Goal: Task Accomplishment & Management: Manage account settings

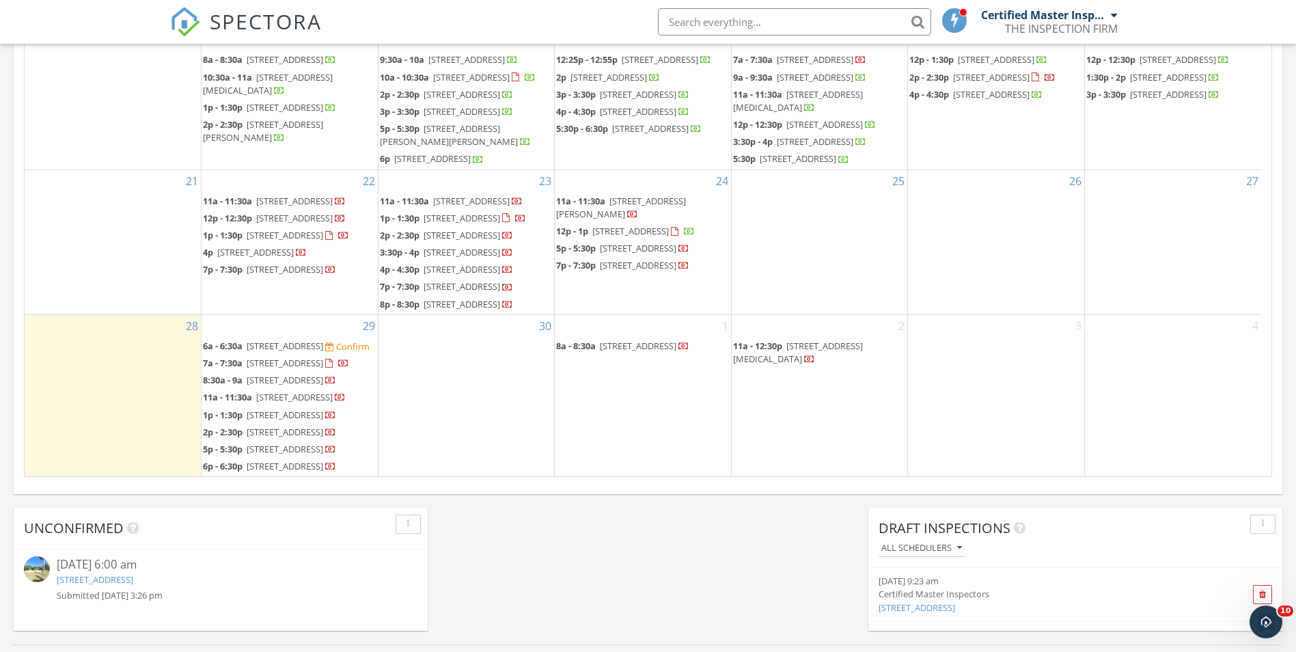
scroll to position [683, 0]
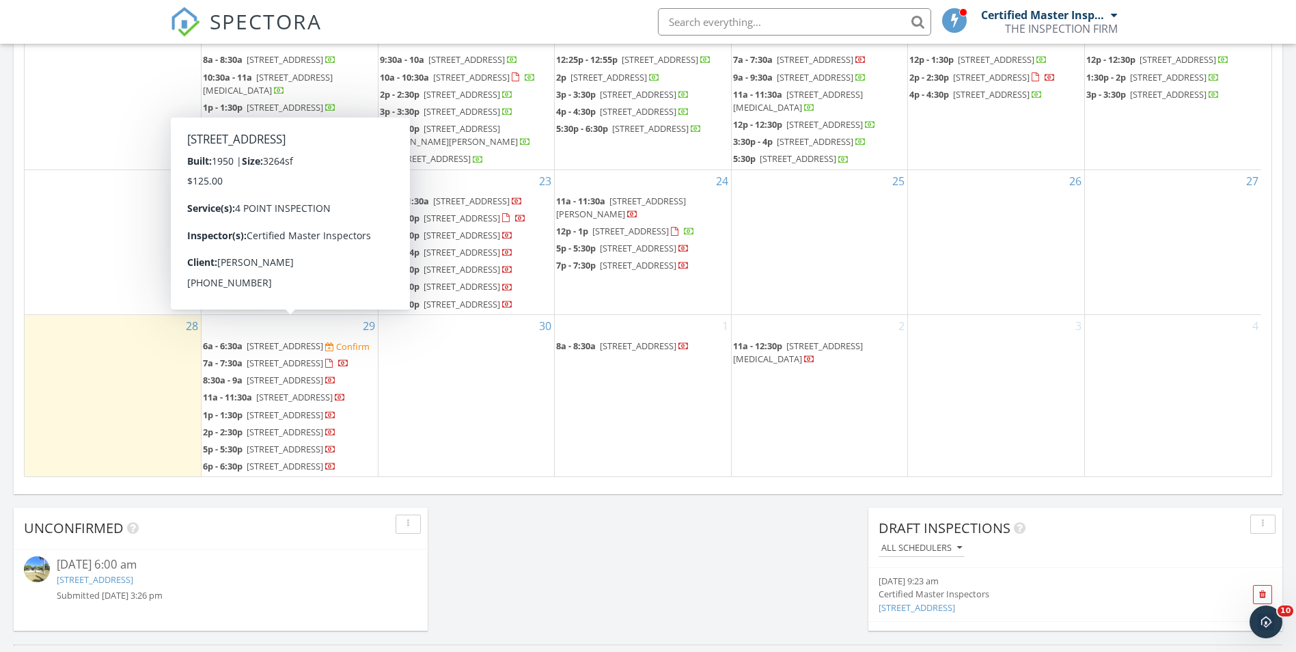
click at [512, 333] on div "30" at bounding box center [466, 395] width 176 height 161
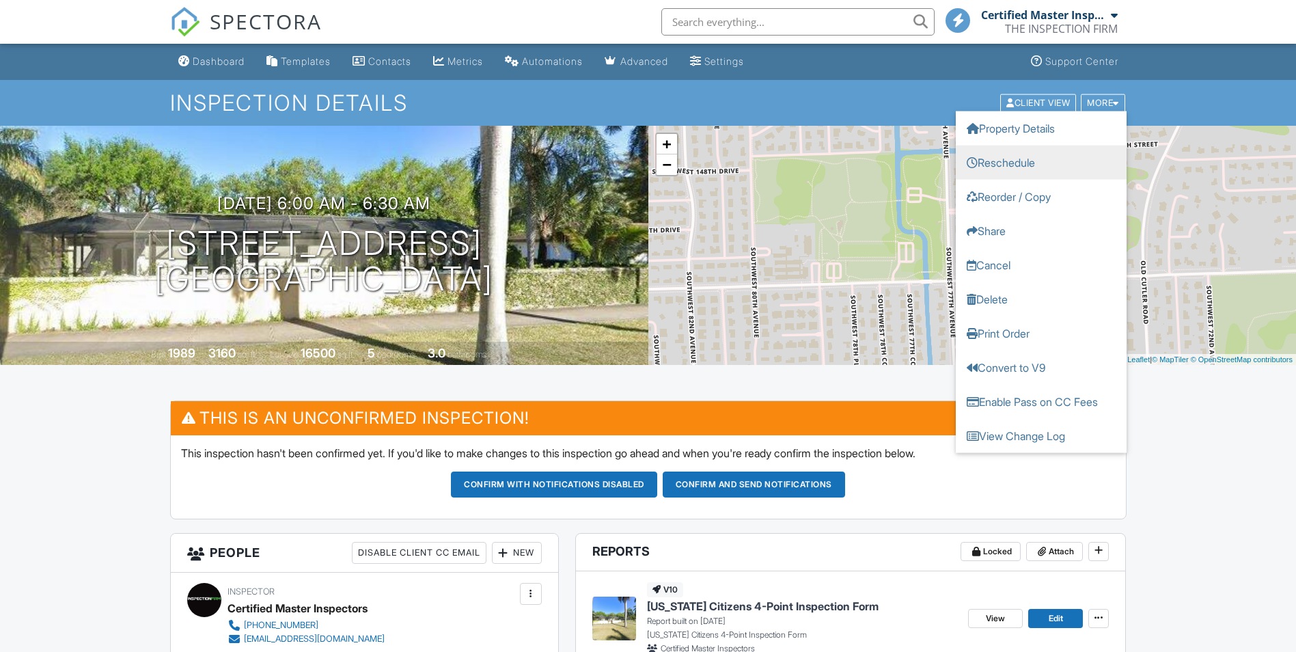
click at [1027, 163] on link "Reschedule" at bounding box center [1041, 162] width 171 height 34
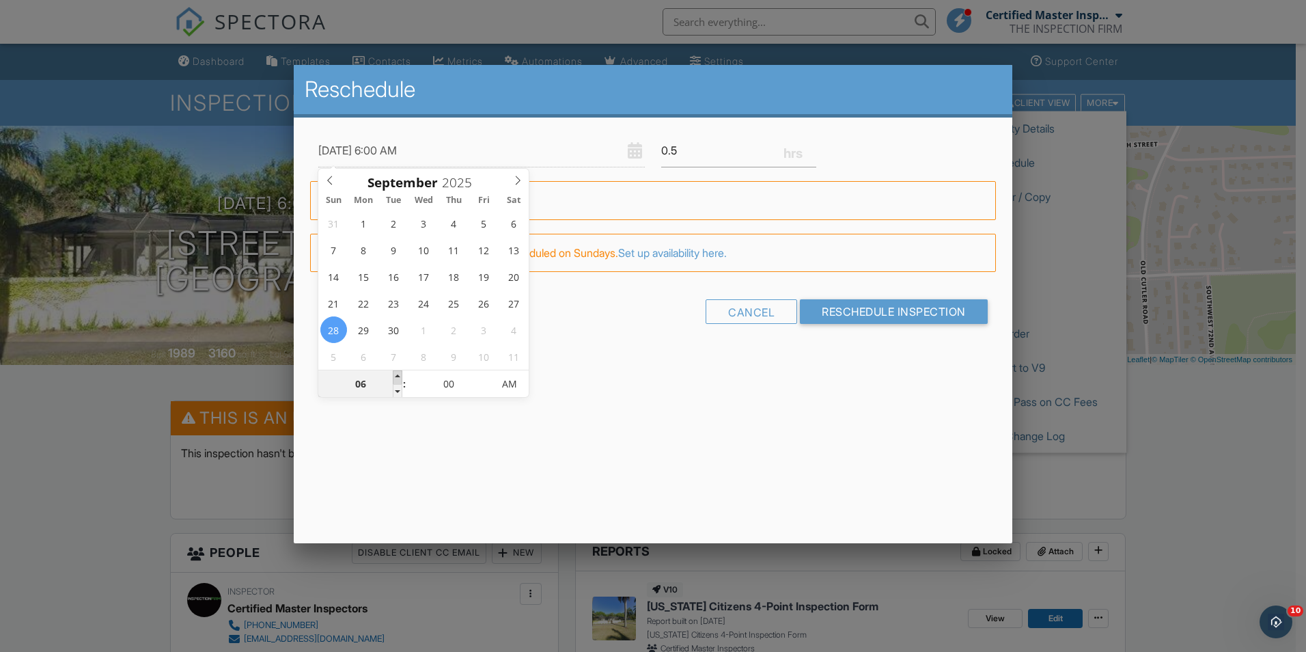
type input "09/28/2025 7:00 AM"
type input "07"
click at [396, 373] on span at bounding box center [398, 377] width 10 height 14
type input "09/28/2025 8:00 AM"
type input "08"
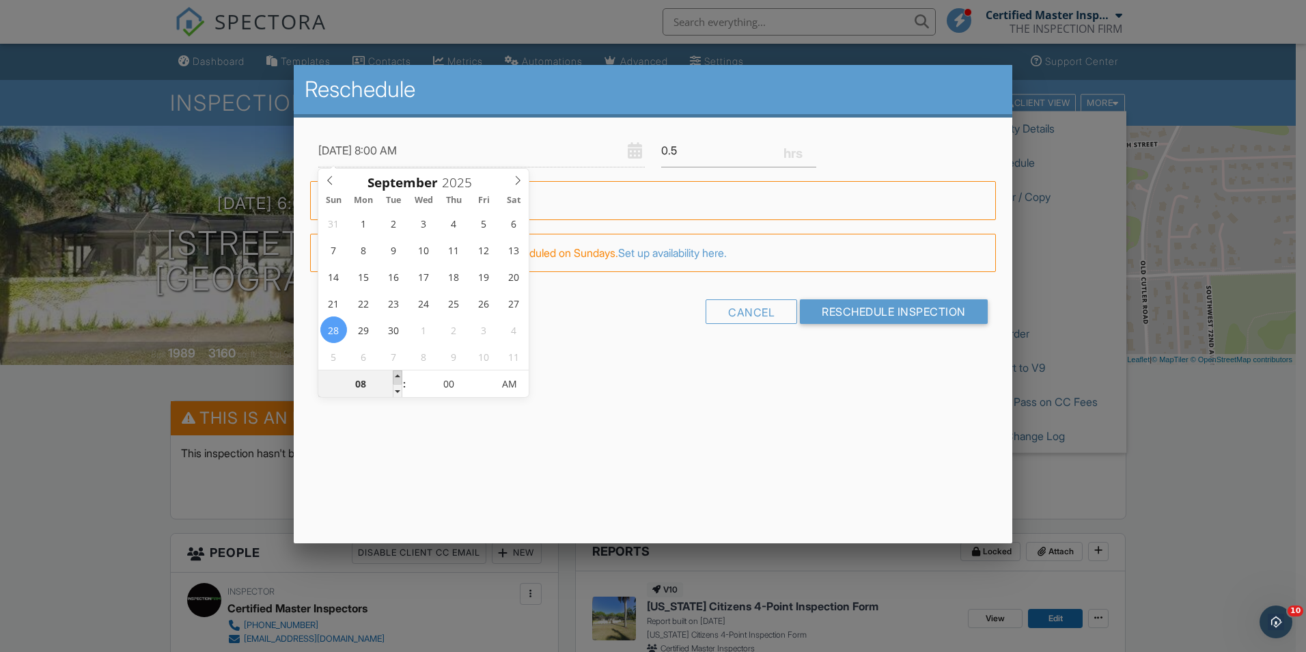
click at [396, 373] on span at bounding box center [398, 377] width 10 height 14
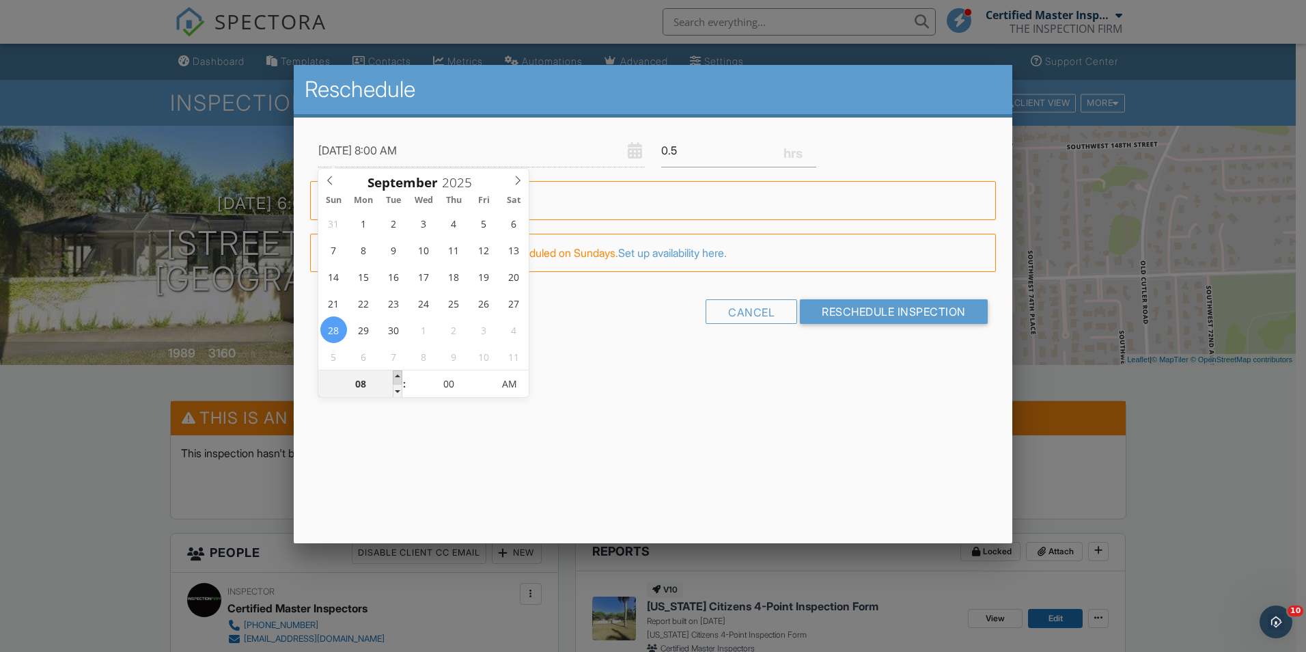
type input "09/28/2025 9:00 AM"
type input "09"
click at [396, 373] on span at bounding box center [398, 377] width 10 height 14
type input "09/28/2025 10:00 AM"
type input "10"
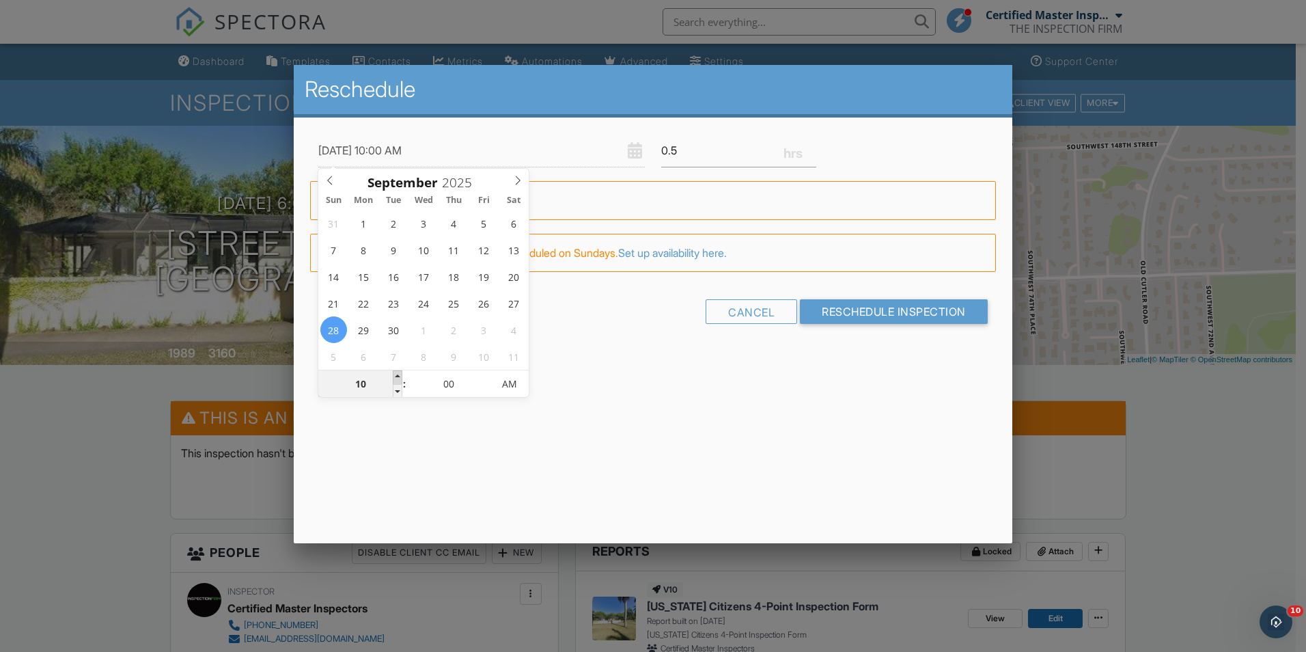
click at [396, 373] on span at bounding box center [398, 377] width 10 height 14
type input "09/28/2025 11:00 AM"
type input "11"
click at [396, 373] on span at bounding box center [398, 377] width 10 height 14
type input "09/28/2025 12:00 PM"
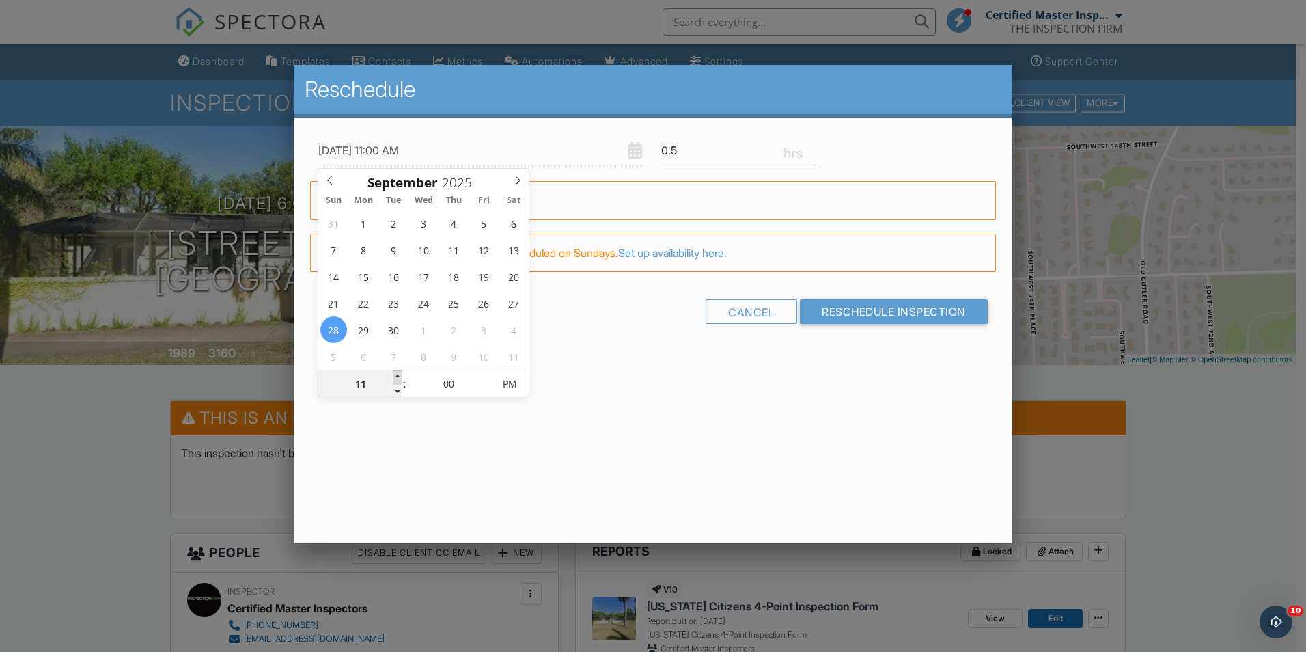
type input "12"
click at [396, 373] on span at bounding box center [398, 377] width 10 height 14
type input "09/28/2025 1:00 PM"
type input "01"
click at [396, 373] on span at bounding box center [398, 377] width 10 height 14
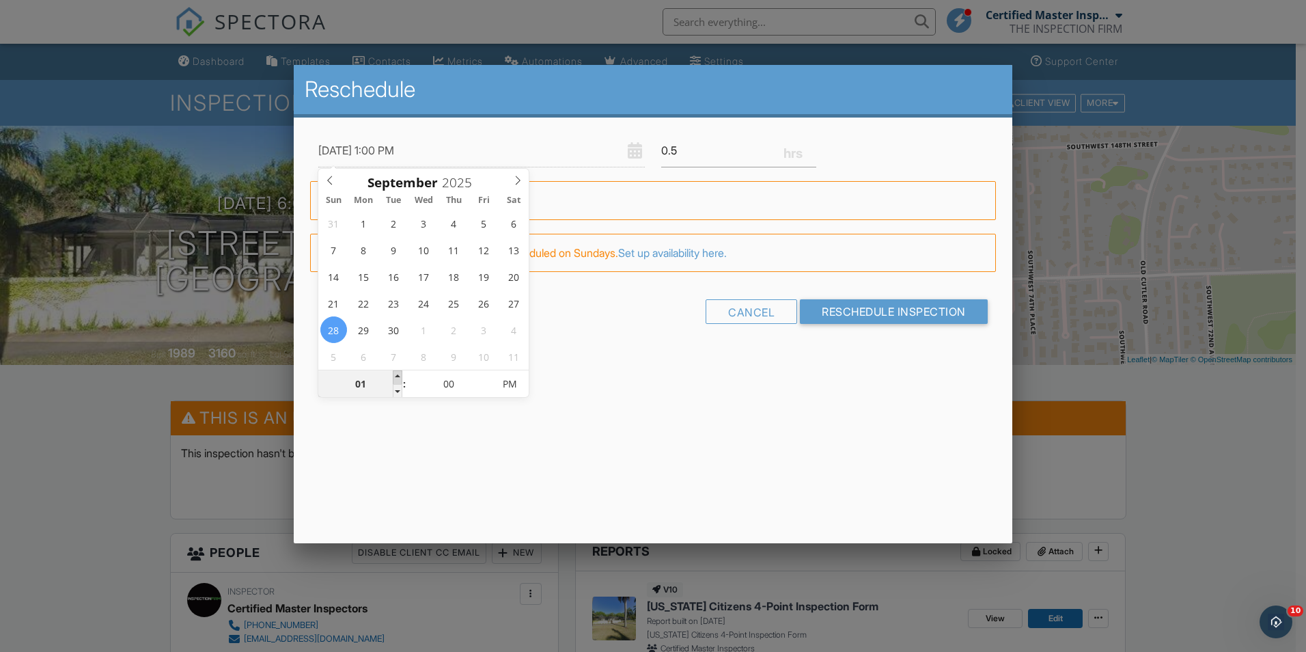
type input "09/28/2025 2:00 PM"
type input "02"
click at [396, 373] on span at bounding box center [398, 377] width 10 height 14
type input "09/28/2025 3:00 PM"
type input "03"
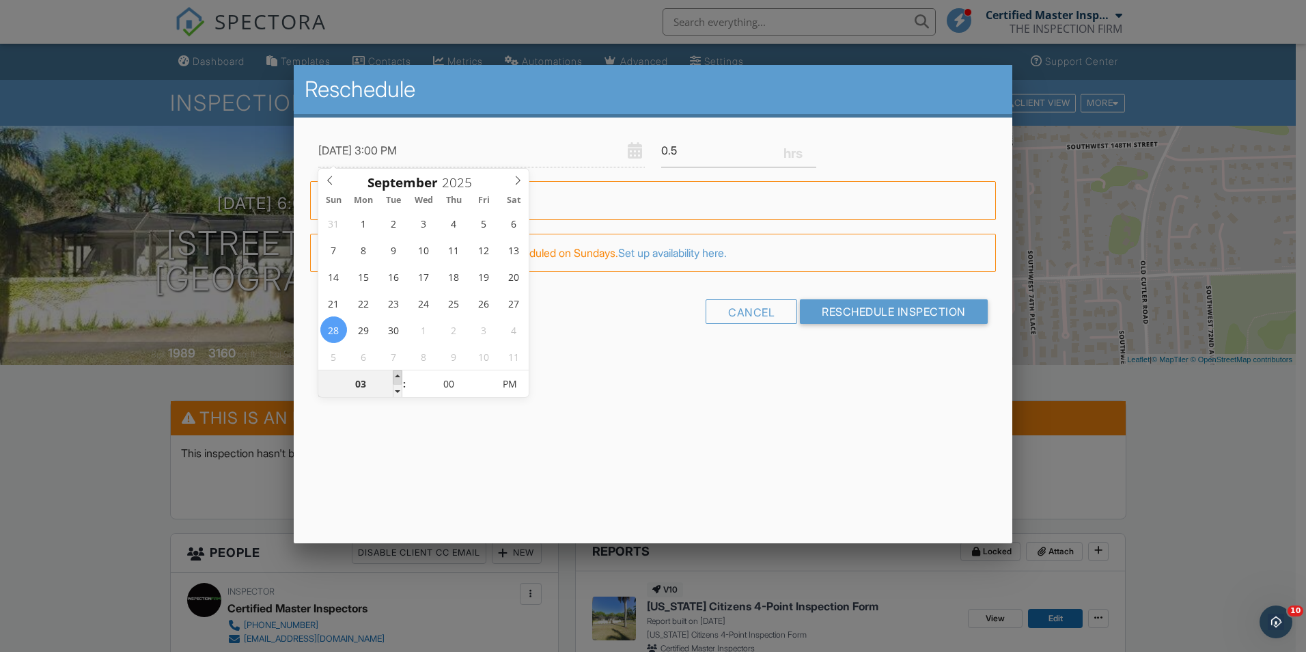
click at [396, 373] on span at bounding box center [398, 377] width 10 height 14
type input "09/28/2025 4:00 PM"
type input "04"
click at [396, 373] on span at bounding box center [398, 377] width 10 height 14
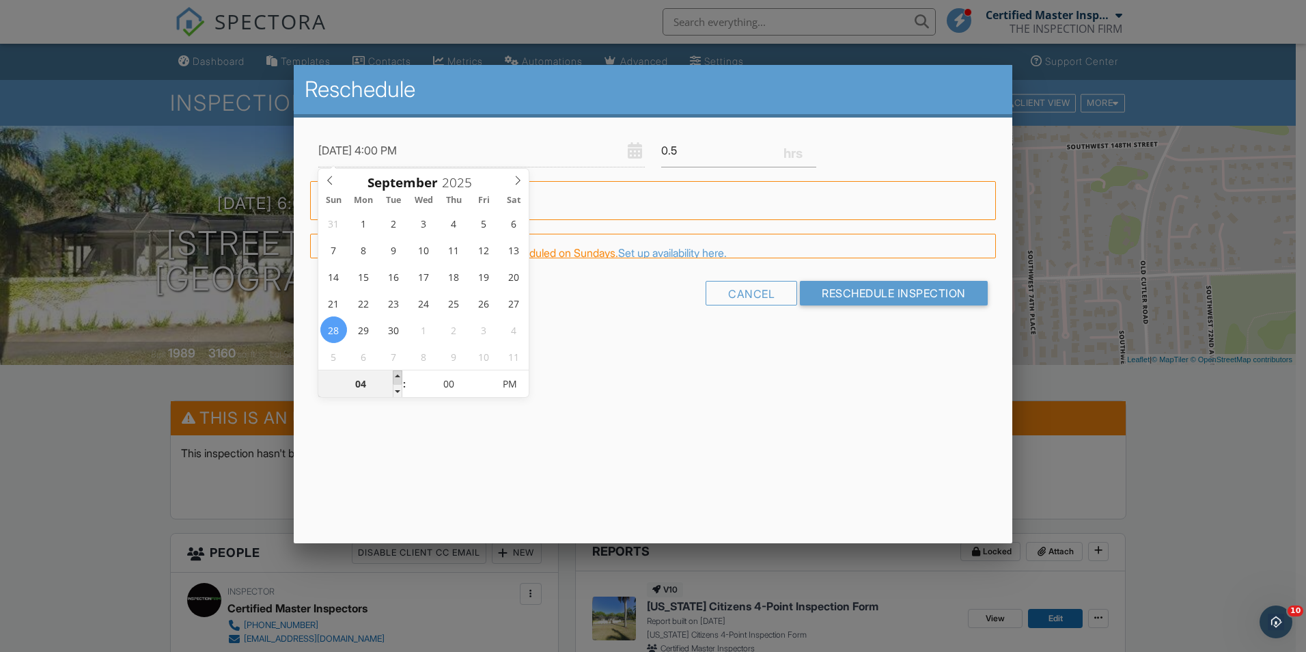
type input "09/28/2025 5:00 PM"
type input "05"
click at [396, 373] on span at bounding box center [398, 377] width 10 height 14
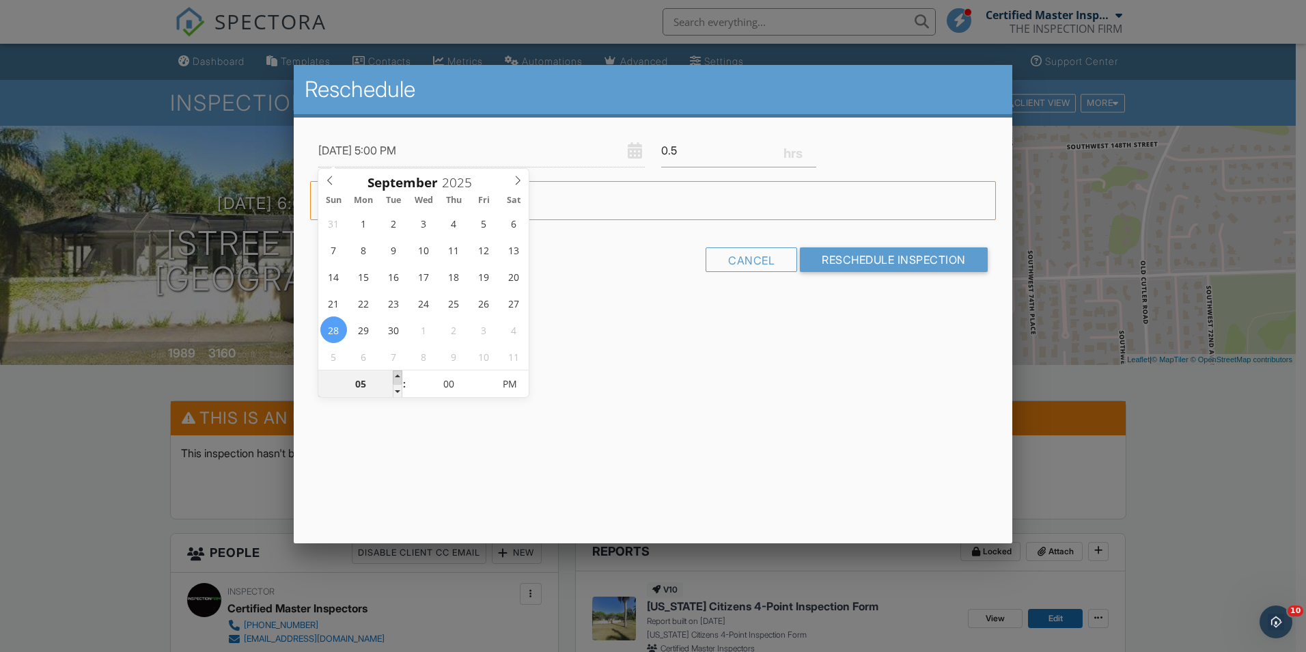
type input "09/28/2025 6:00 PM"
type input "06"
click at [396, 373] on span at bounding box center [398, 377] width 10 height 14
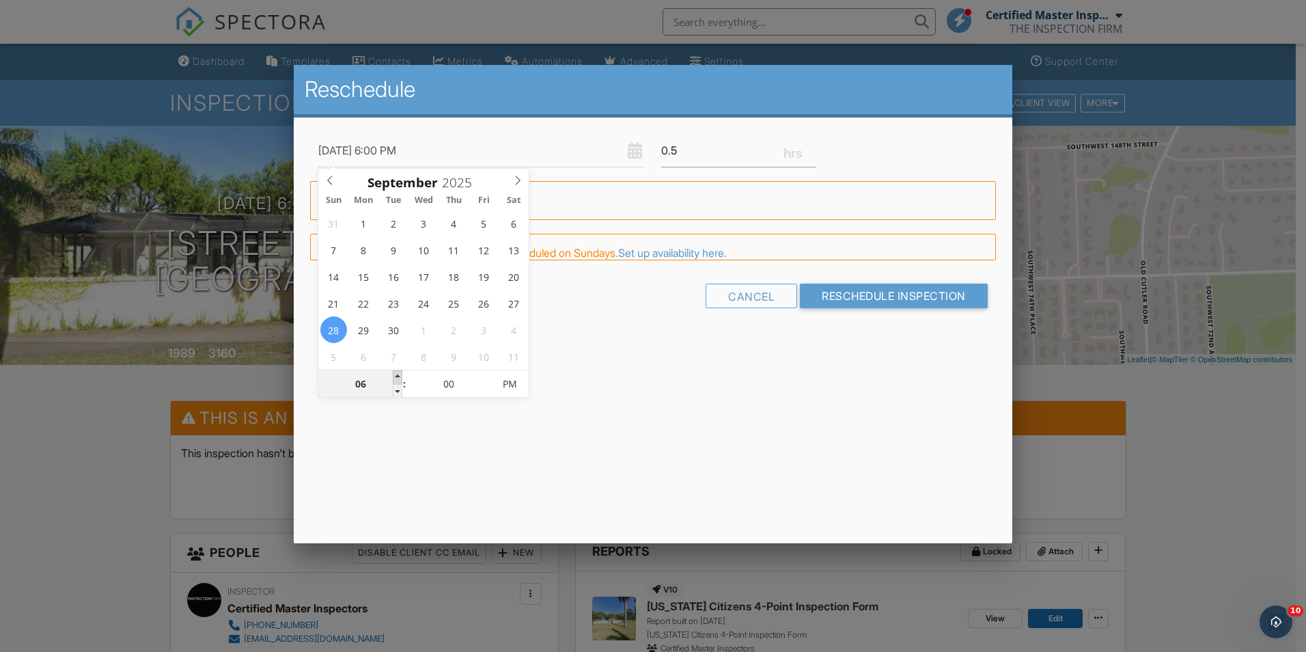
type input "09/28/2025 7:00 PM"
type input "07"
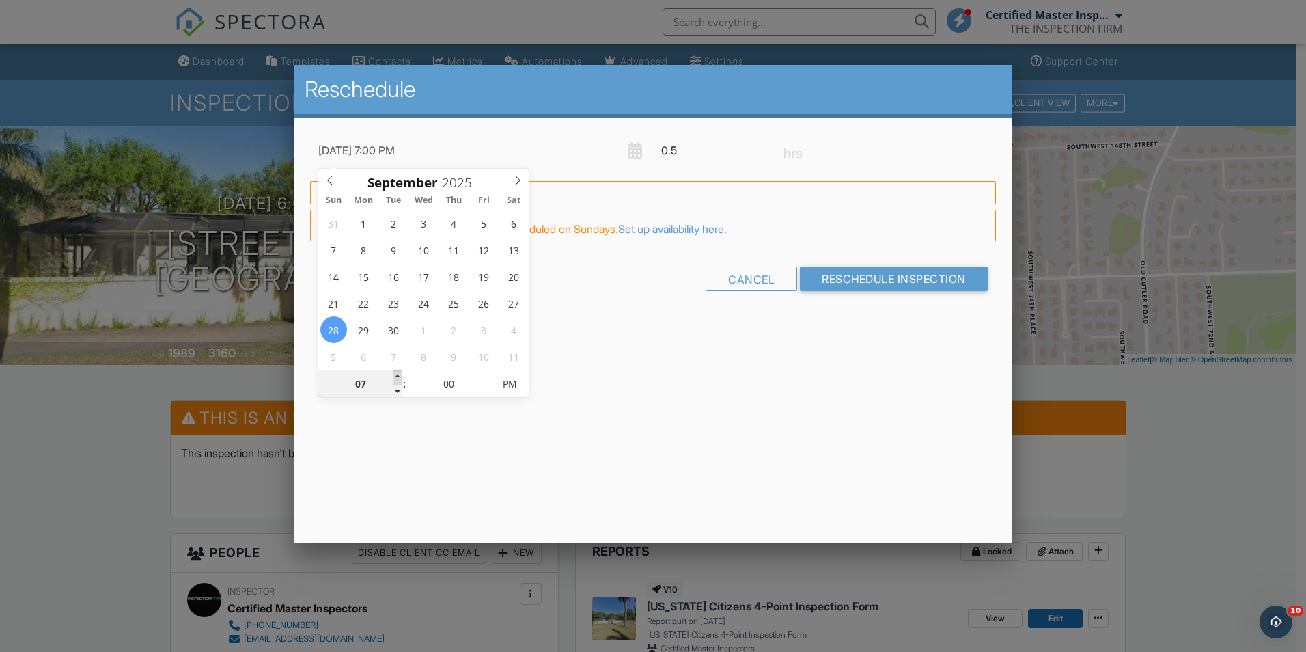
click at [396, 373] on span at bounding box center [398, 377] width 10 height 14
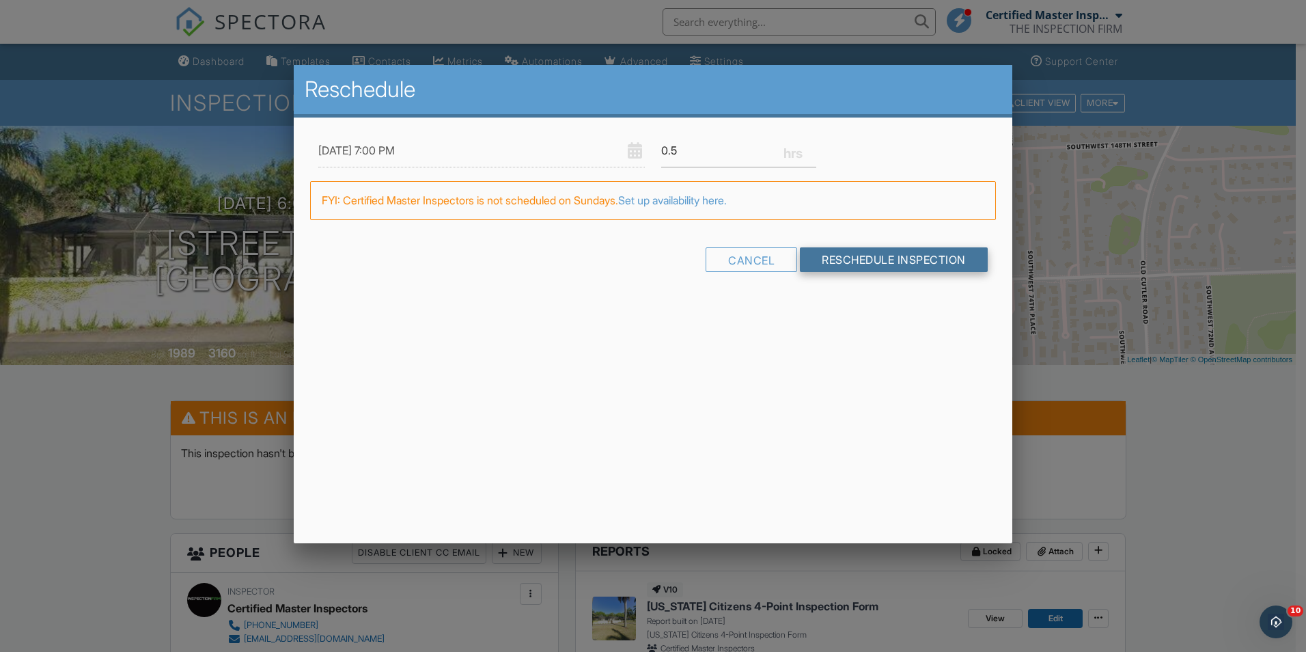
click at [894, 257] on input "Reschedule Inspection" at bounding box center [894, 259] width 188 height 25
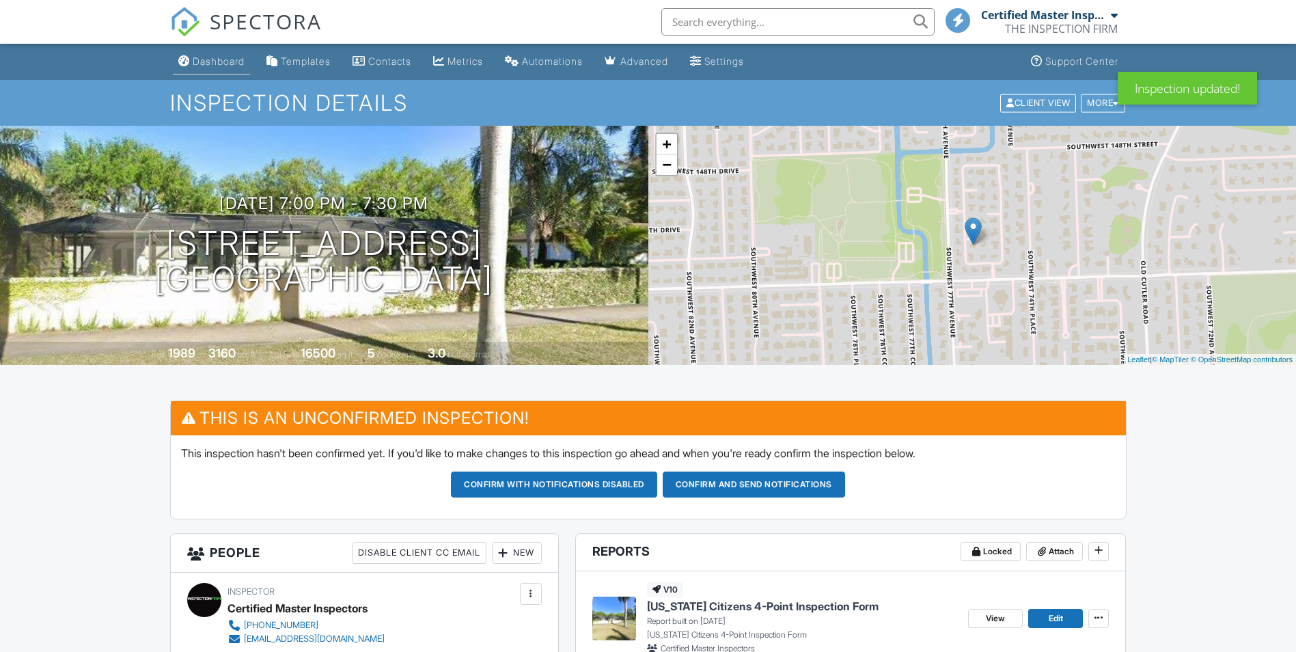
click at [244, 61] on div "Dashboard" at bounding box center [219, 61] width 52 height 12
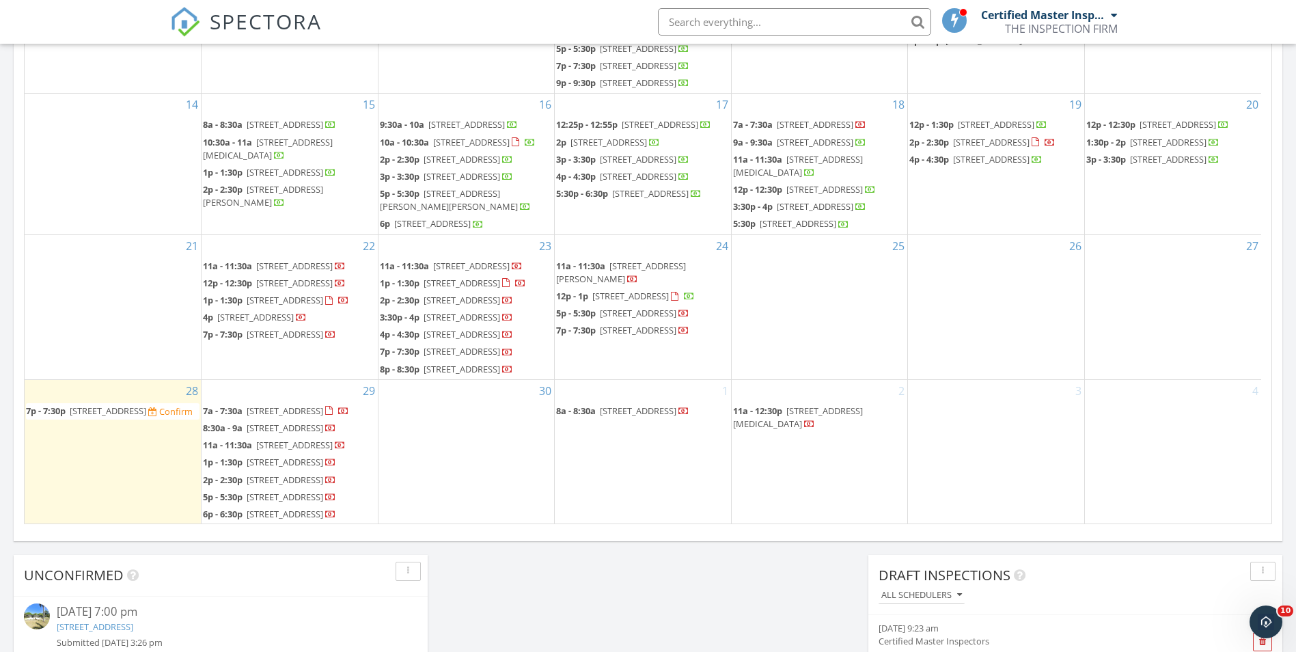
scroll to position [853, 0]
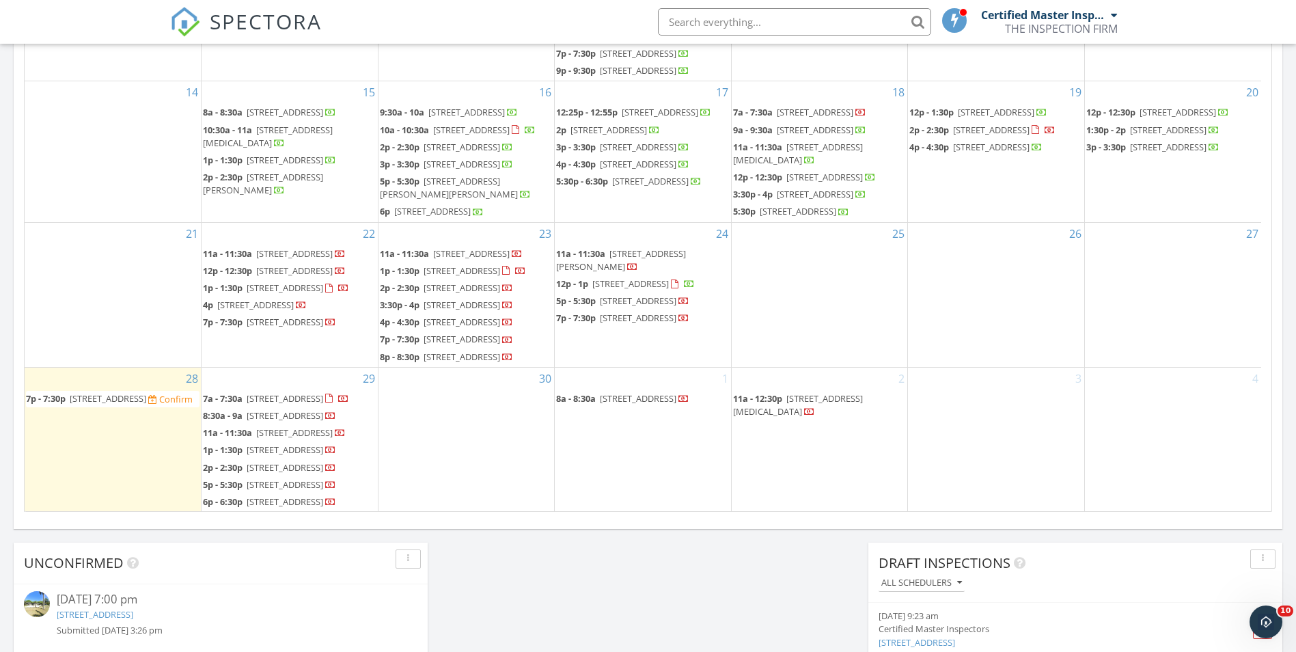
click at [305, 409] on span "7525 Sunset Dr, Miami 33143" at bounding box center [285, 415] width 77 height 12
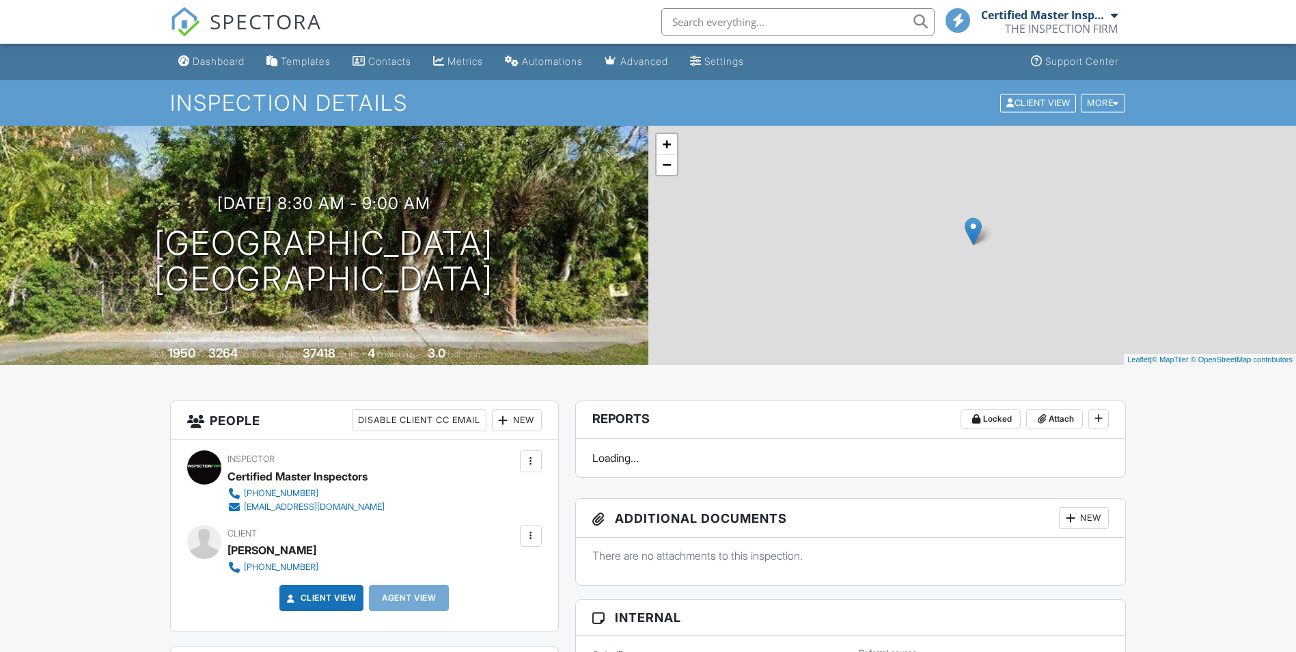
click at [1104, 106] on div "More" at bounding box center [1103, 103] width 44 height 18
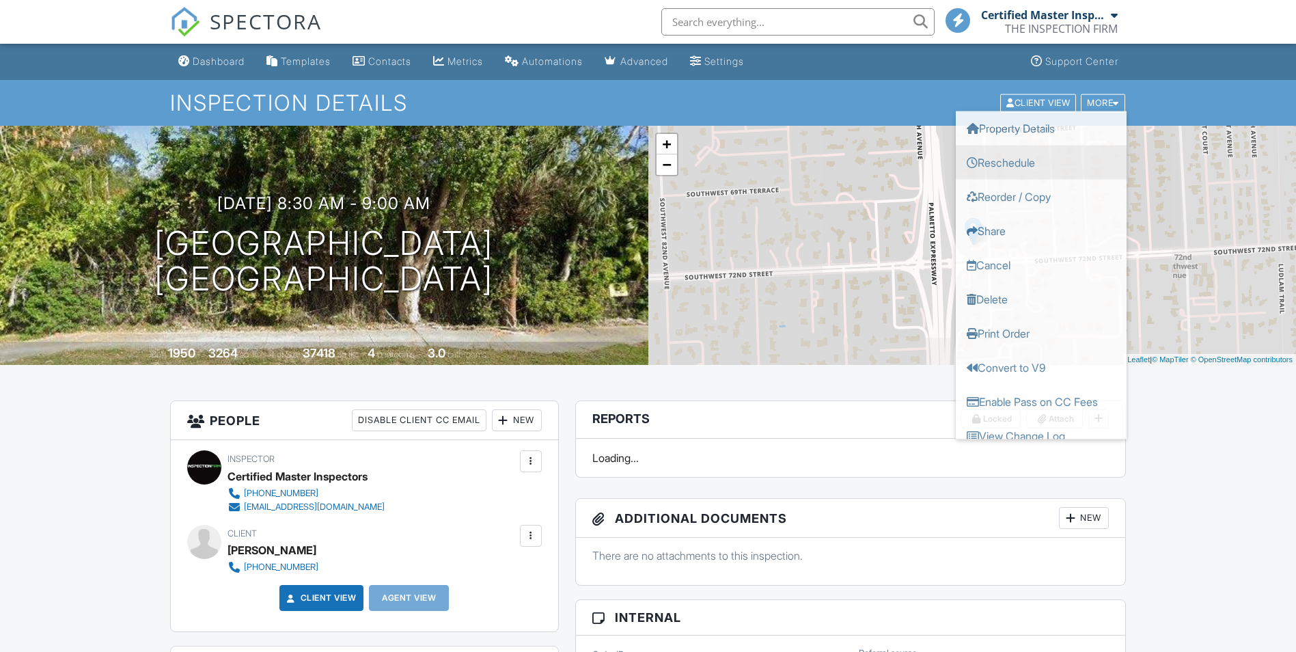
click at [1018, 163] on link "Reschedule" at bounding box center [1041, 162] width 171 height 34
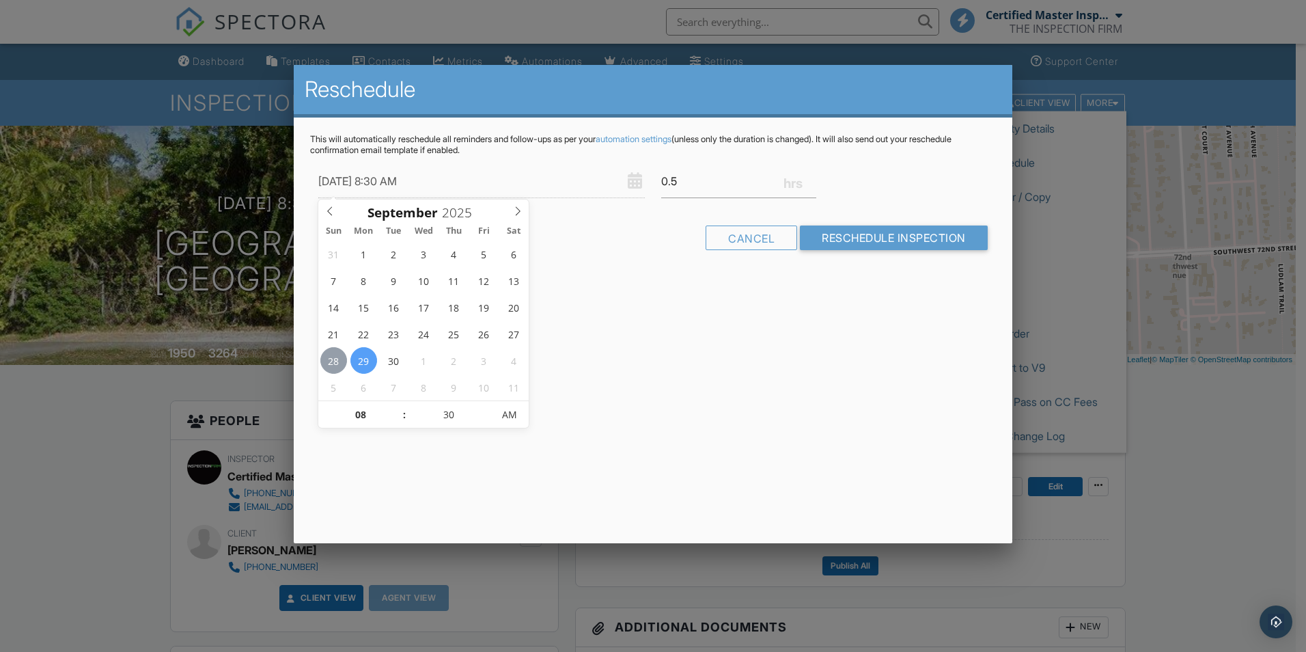
type input "[DATE] 8:30 AM"
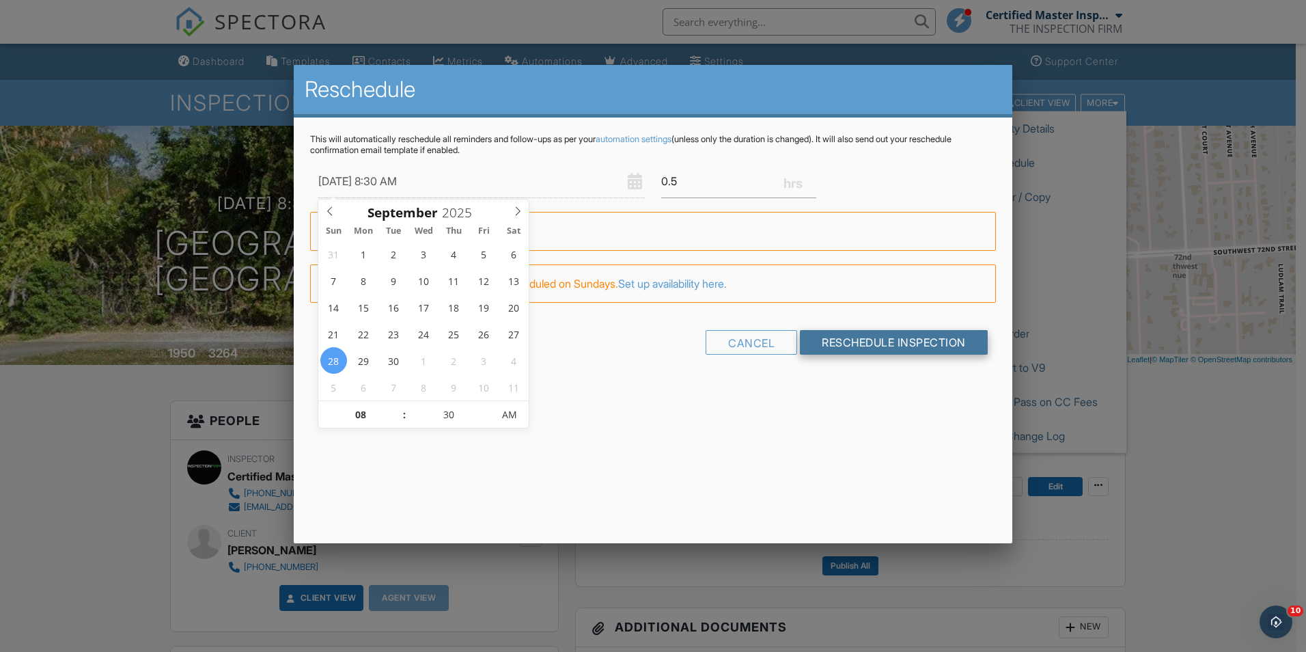
click at [883, 346] on input "Reschedule Inspection" at bounding box center [894, 342] width 188 height 25
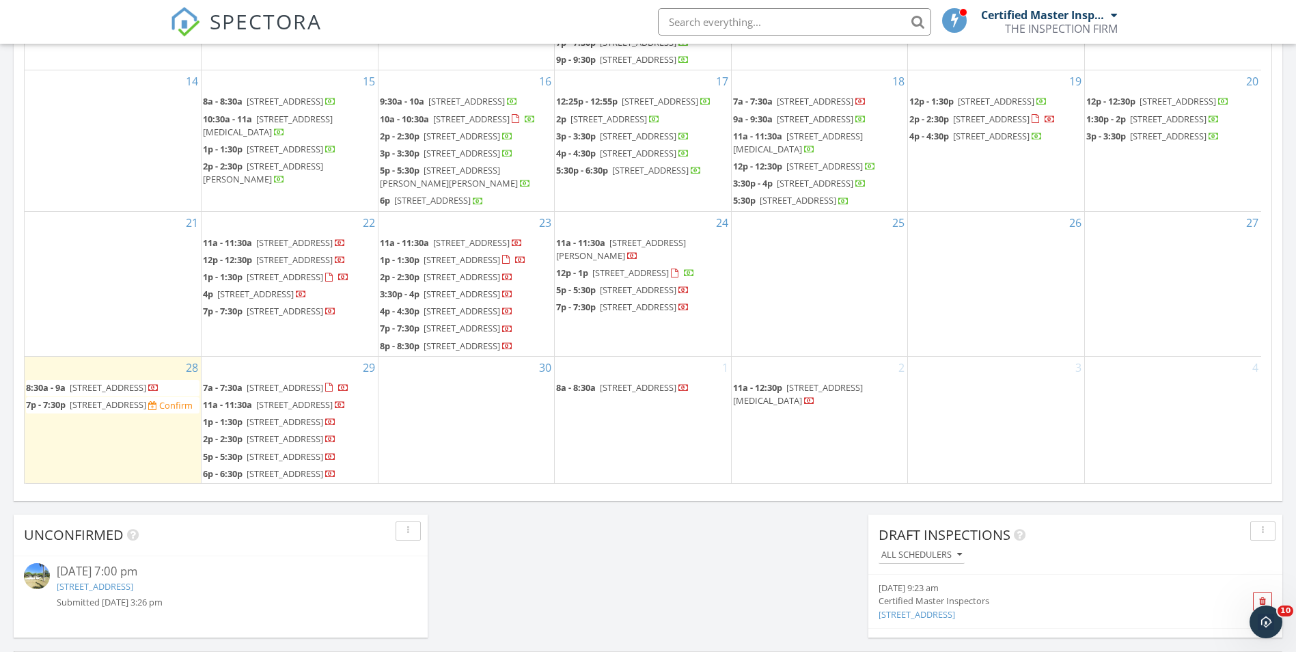
scroll to position [949, 0]
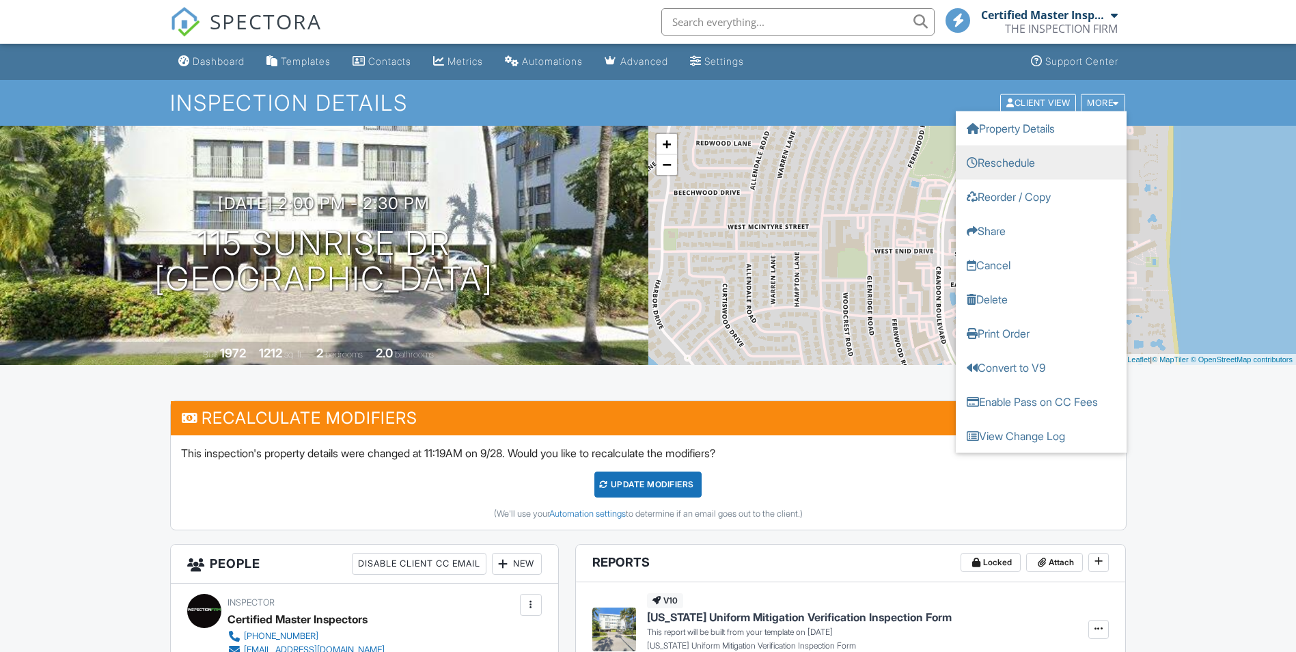
click at [1027, 164] on link "Reschedule" at bounding box center [1041, 162] width 171 height 34
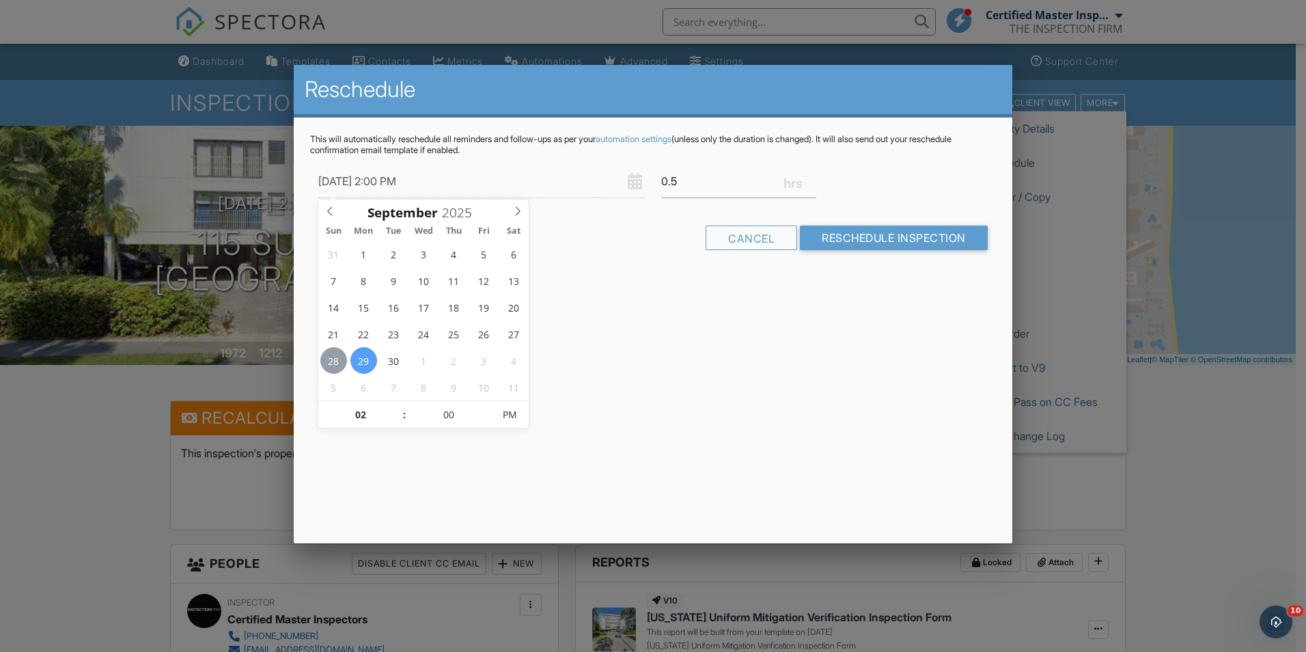
type input "[DATE] 2:00 PM"
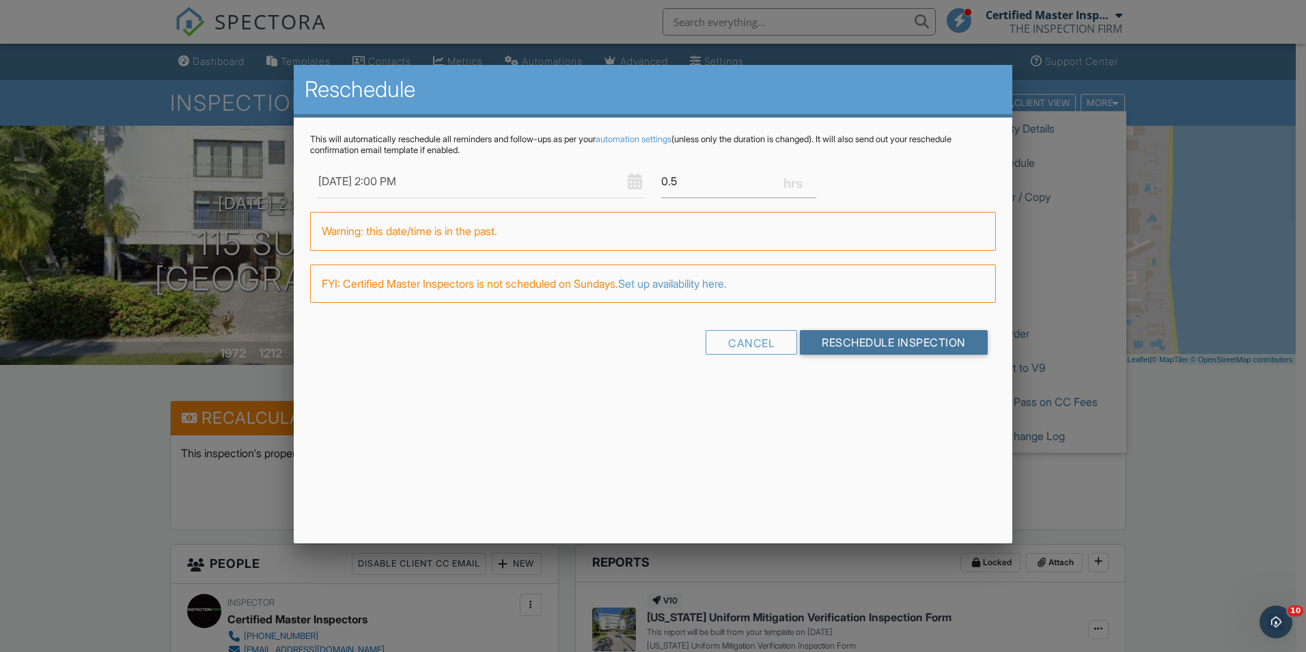
click at [895, 345] on input "Reschedule Inspection" at bounding box center [894, 342] width 188 height 25
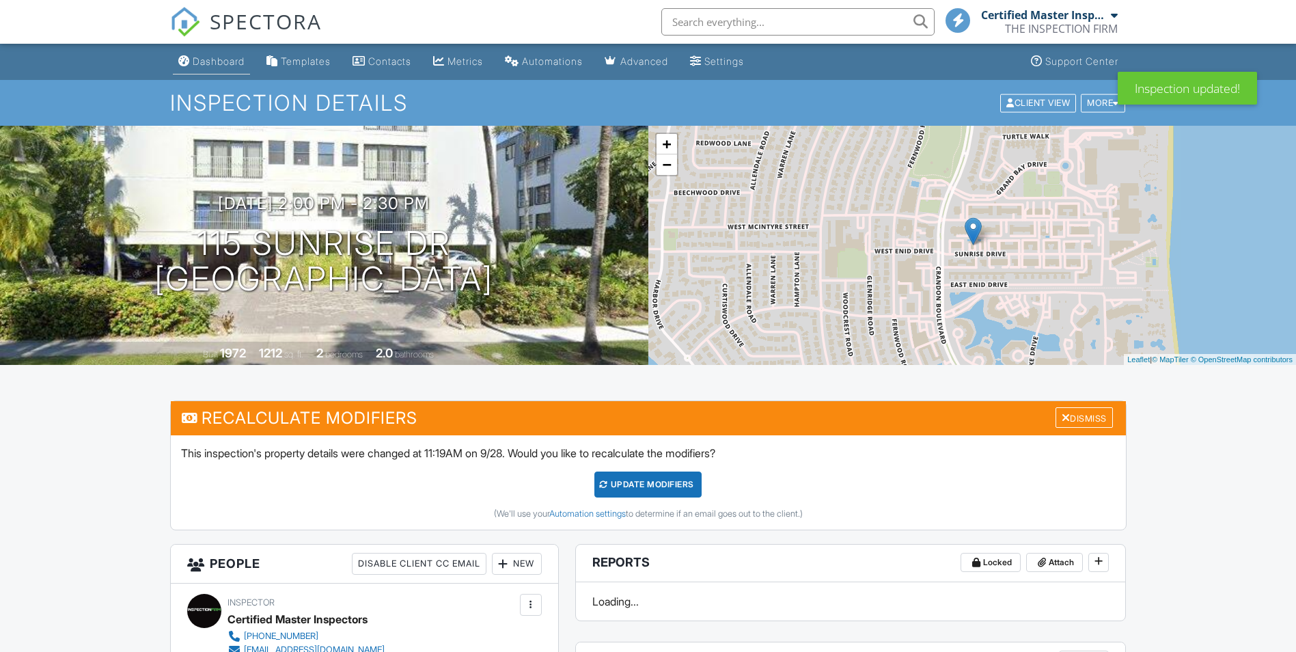
click at [235, 64] on div "Dashboard" at bounding box center [219, 61] width 52 height 12
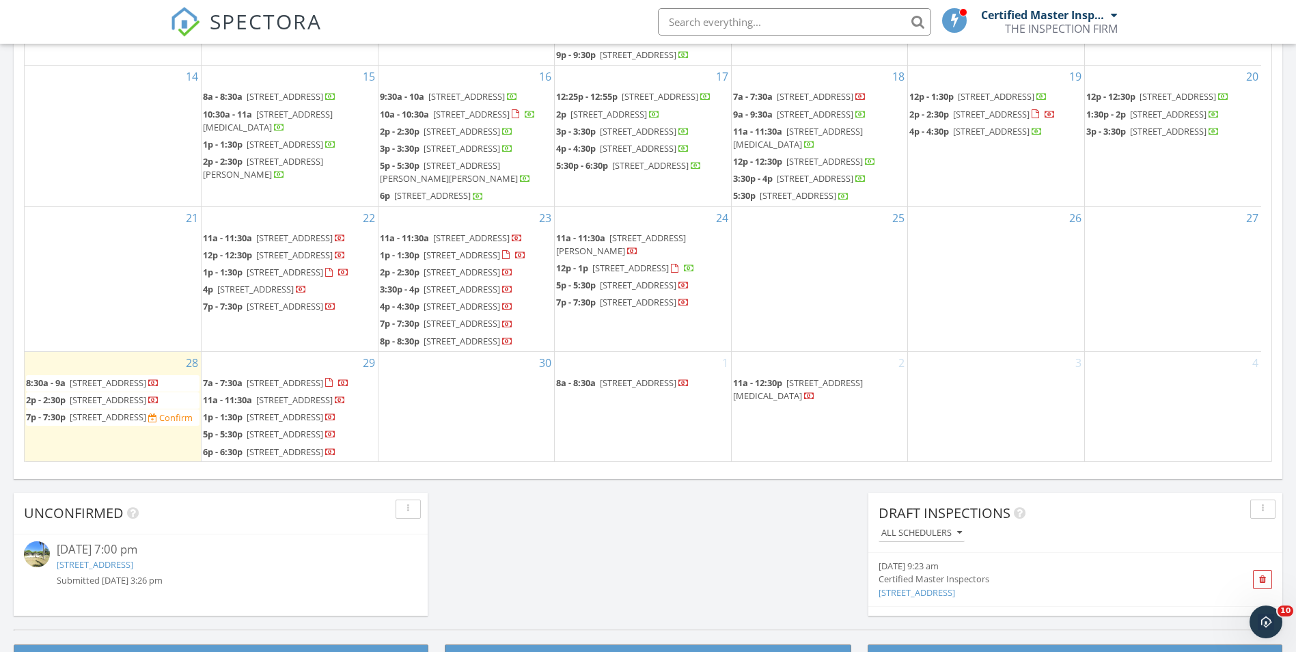
scroll to position [617, 0]
click at [1001, 42] on div "Certified Master Inspectors THE INSPECTION FIRM" at bounding box center [1049, 22] width 137 height 44
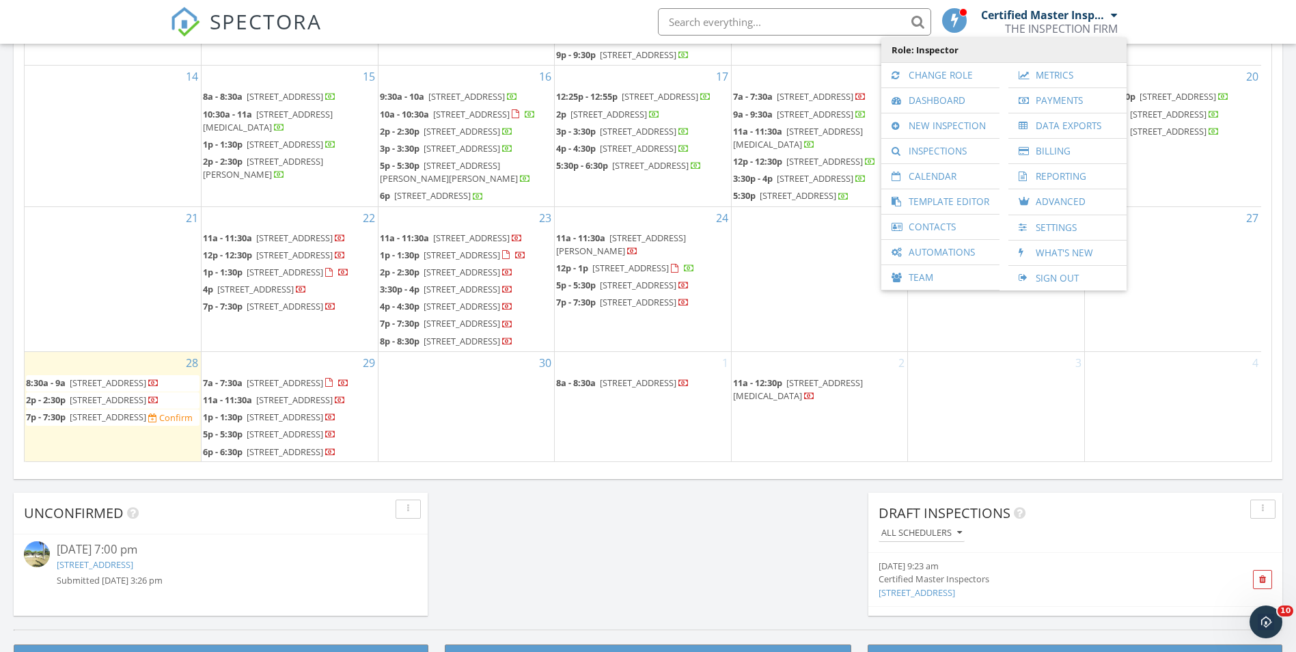
click at [894, 55] on span "Role: Inspector" at bounding box center [1004, 50] width 232 height 25
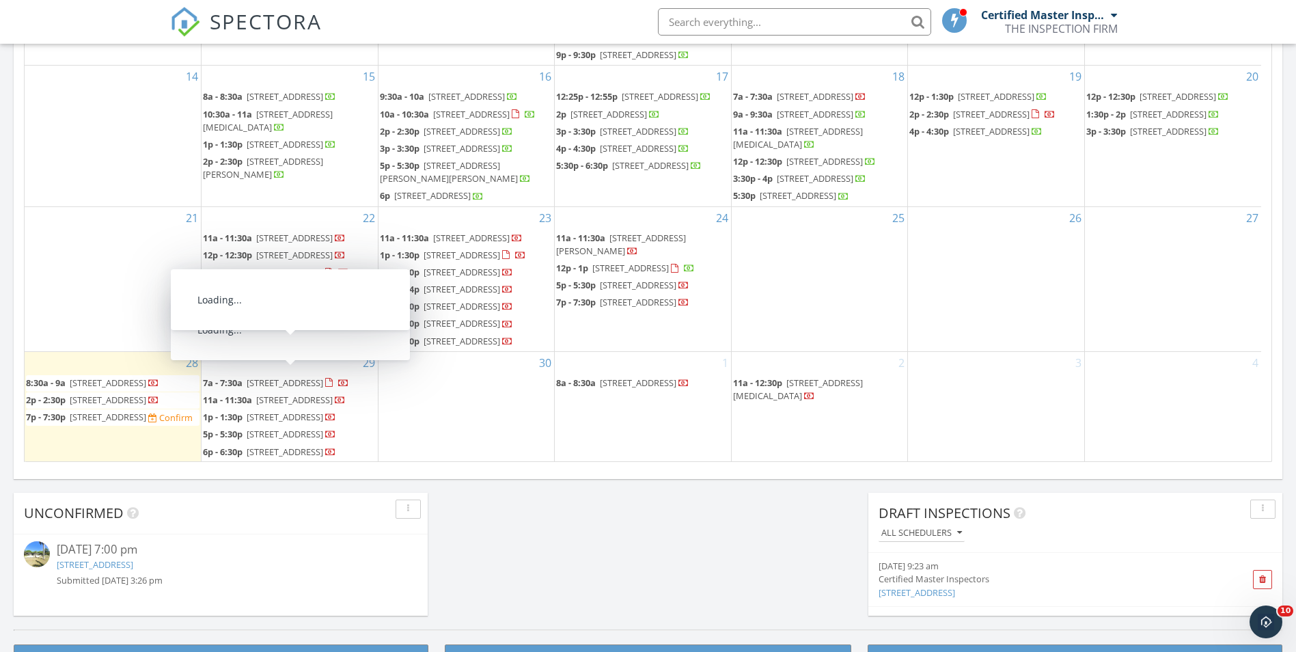
click at [146, 376] on span "7525 Sunset Dr, Miami 33143" at bounding box center [108, 382] width 77 height 12
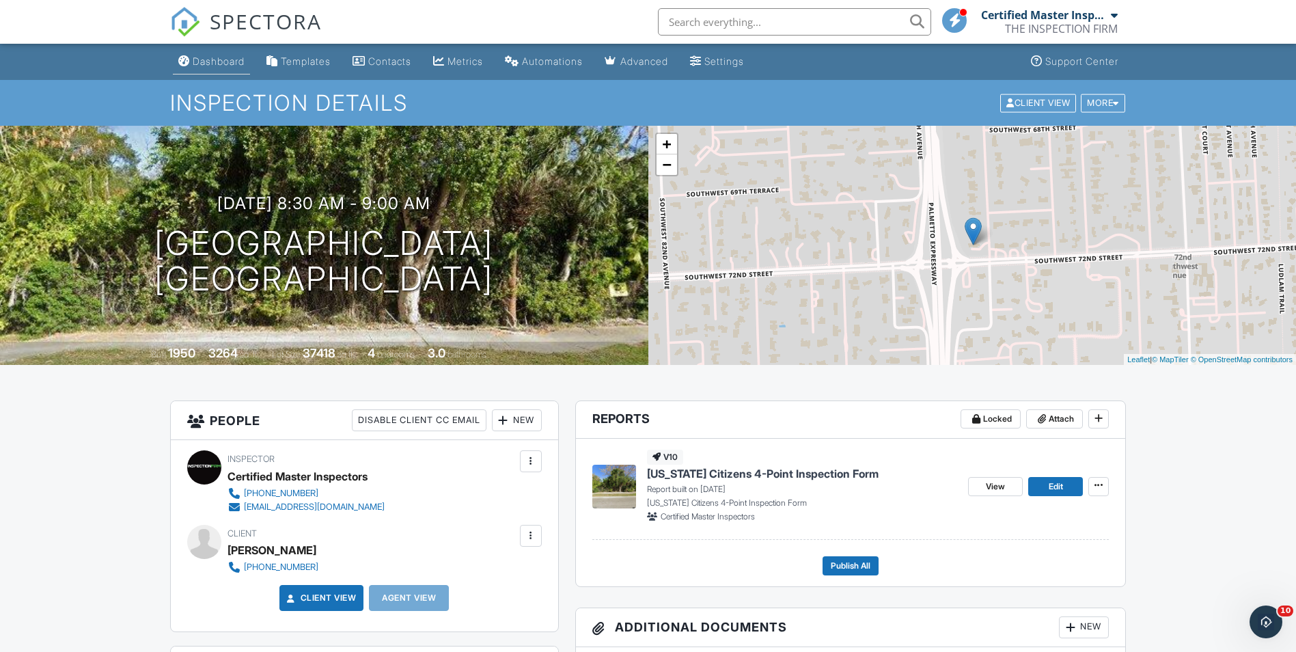
click at [225, 64] on div "Dashboard" at bounding box center [219, 61] width 52 height 12
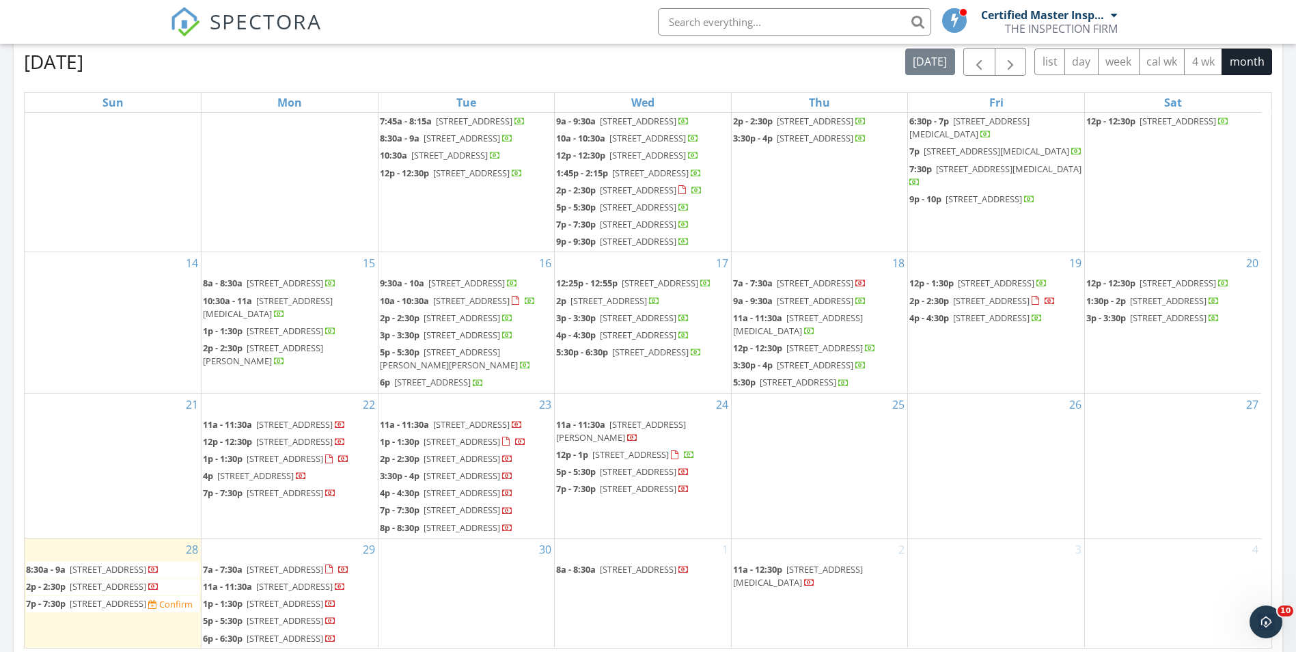
scroll to position [617, 0]
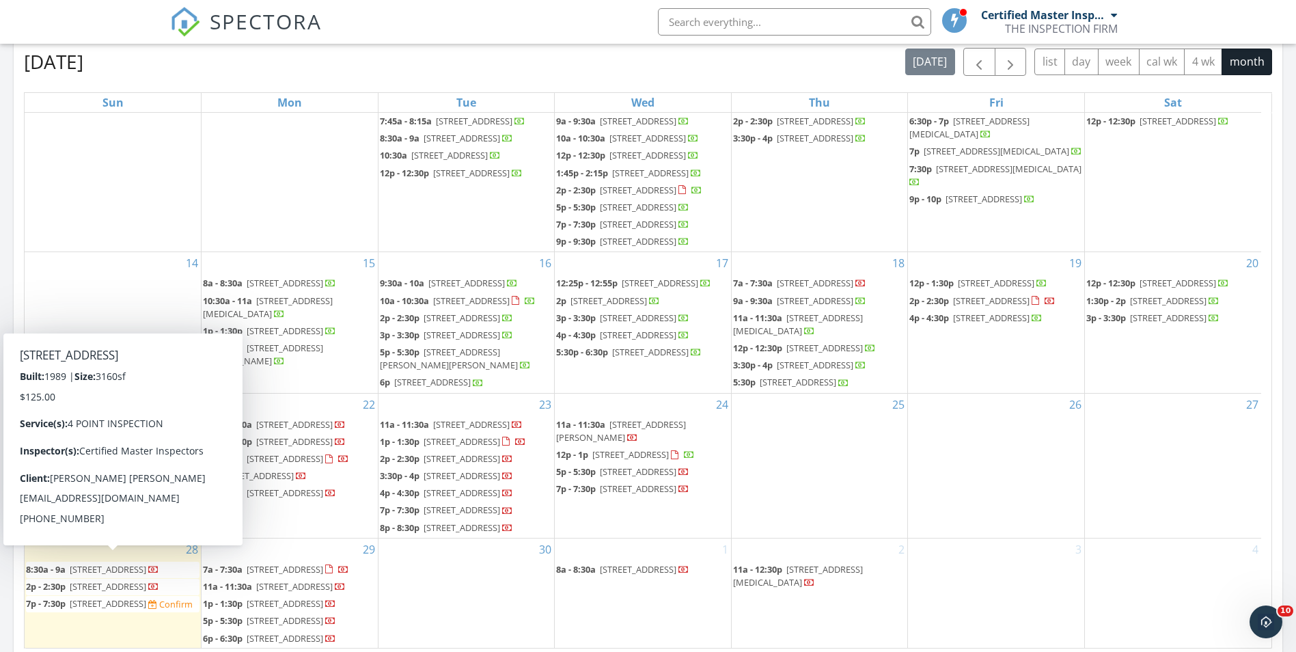
click at [126, 597] on span "[STREET_ADDRESS]" at bounding box center [108, 603] width 77 height 12
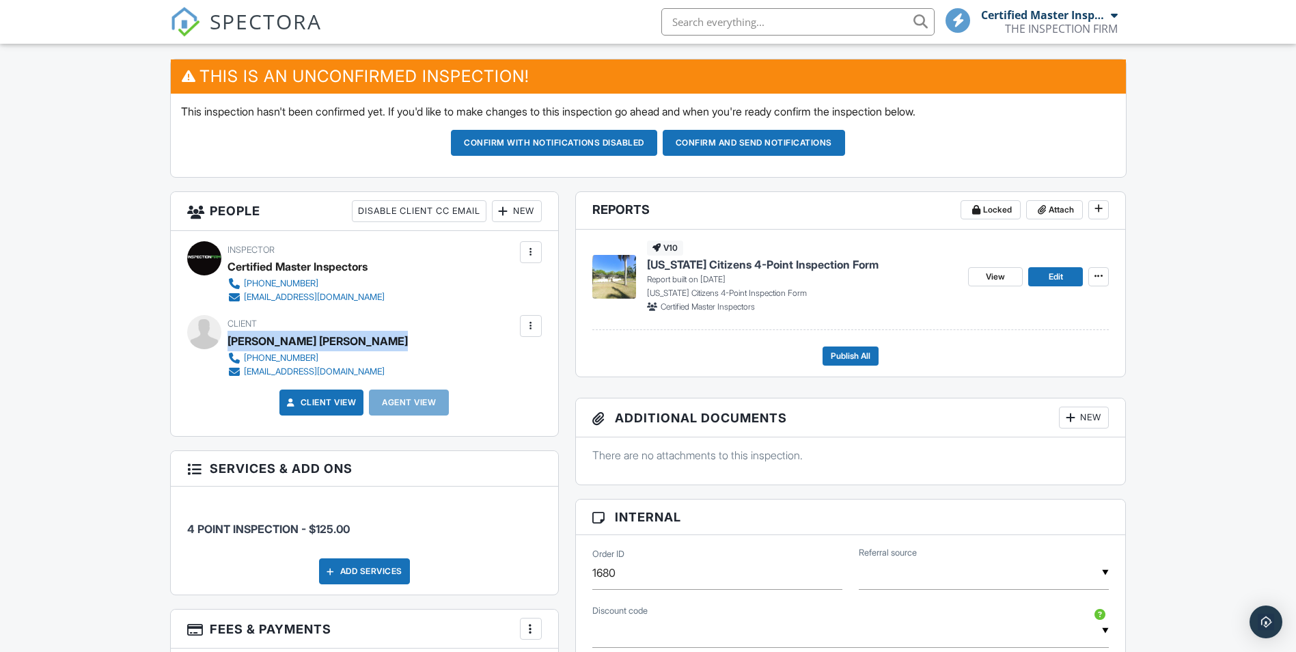
drag, startPoint x: 0, startPoint y: 0, endPoint x: 278, endPoint y: 355, distance: 451.1
click at [278, 355] on div "[PHONE_NUMBER]" at bounding box center [281, 357] width 74 height 11
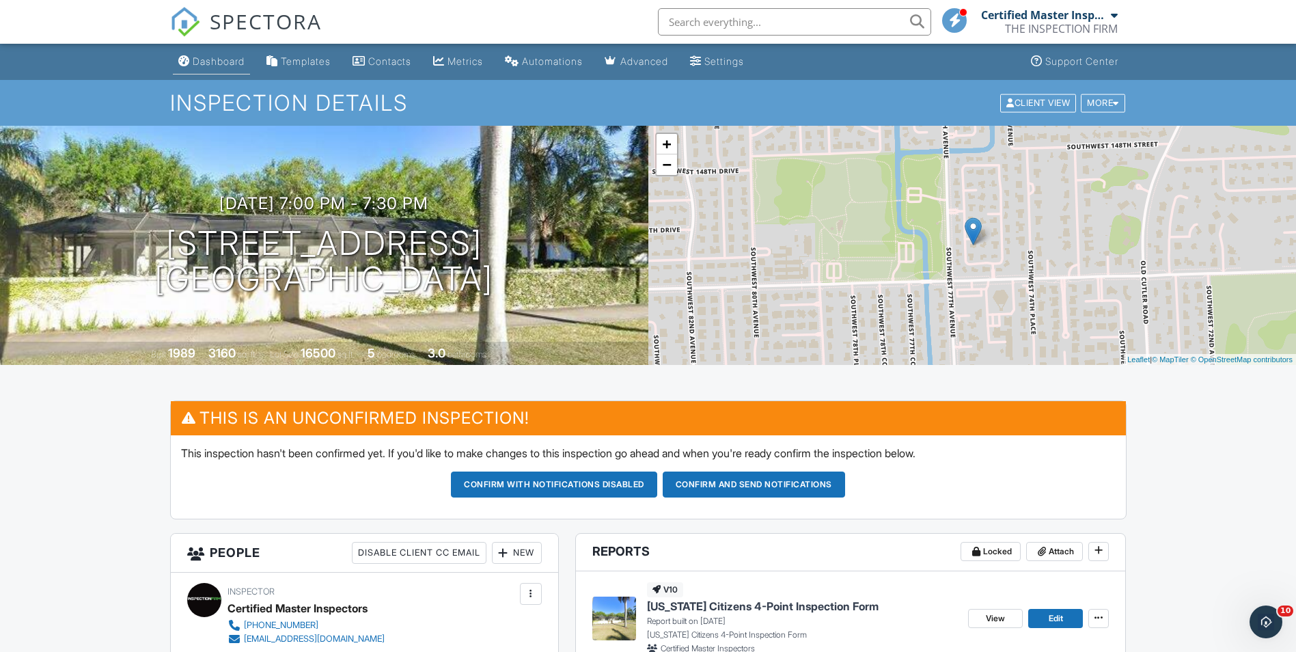
click at [214, 71] on link "Dashboard" at bounding box center [211, 61] width 77 height 25
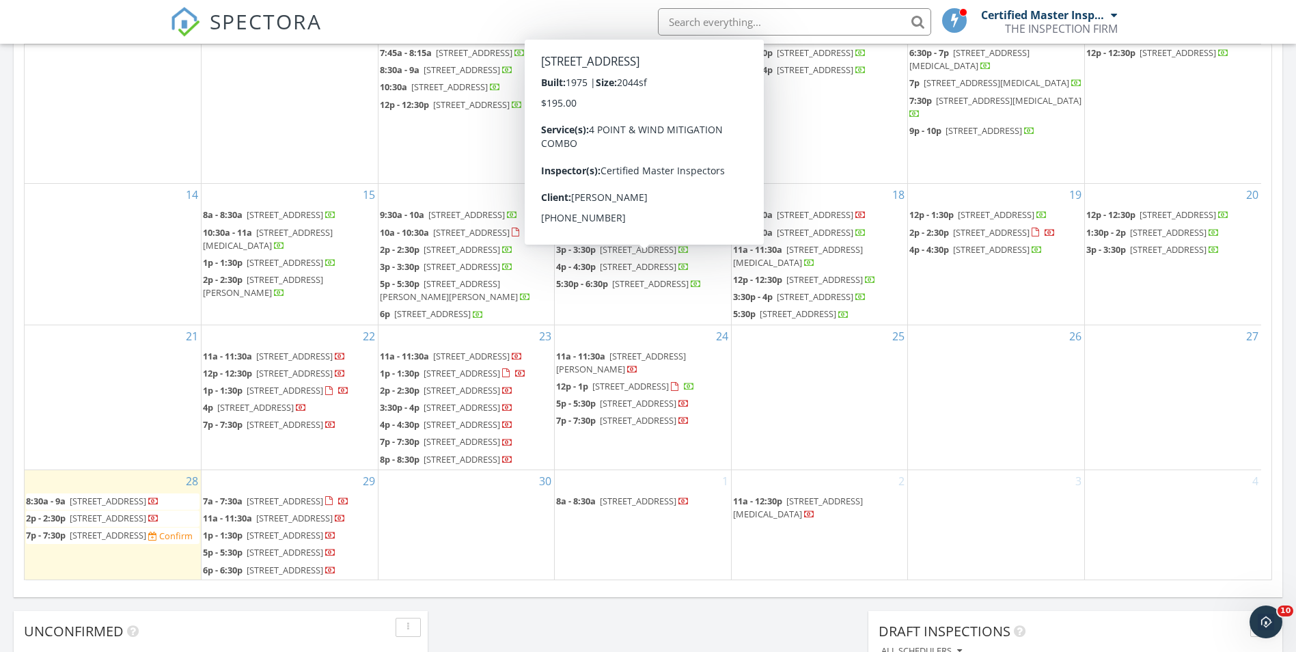
scroll to position [617, 0]
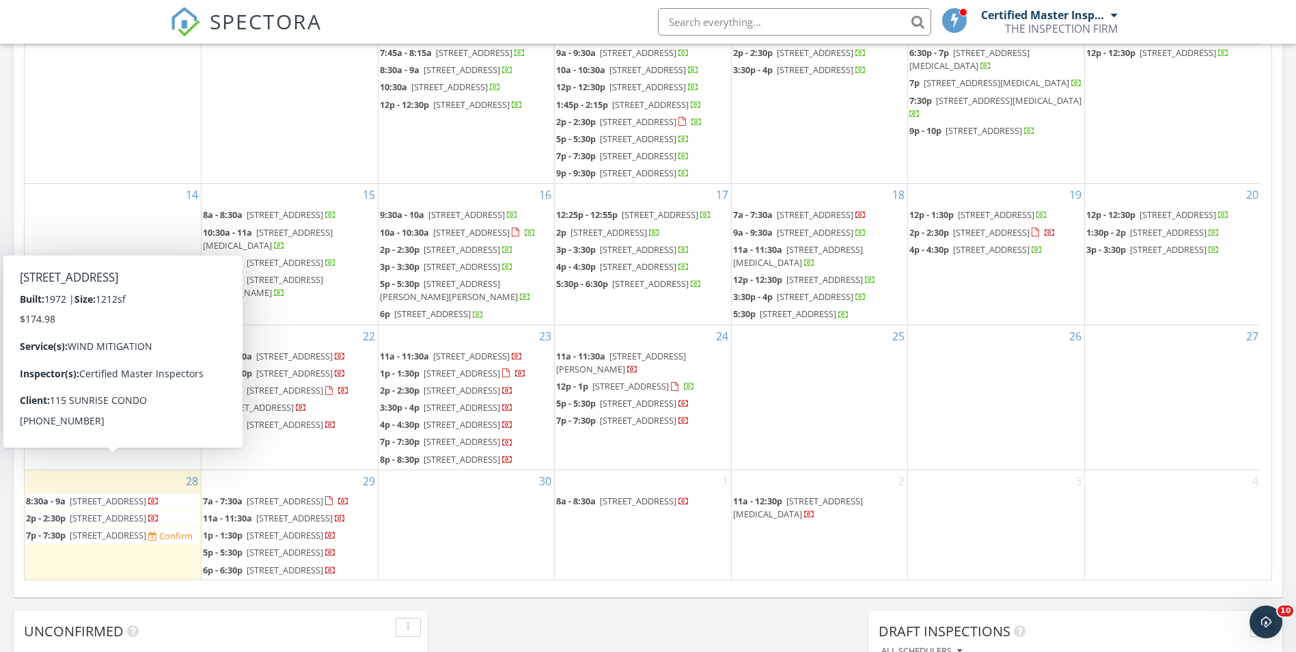
click at [127, 495] on span "[STREET_ADDRESS]" at bounding box center [108, 501] width 77 height 12
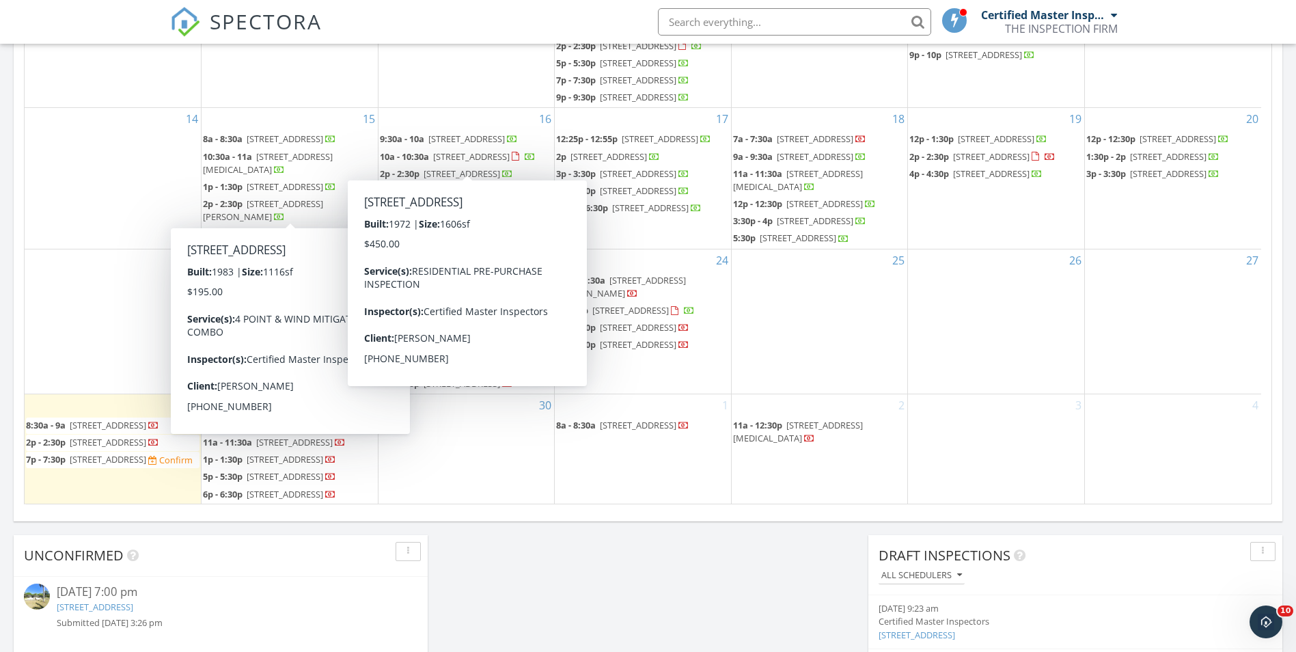
scroll to position [888, 0]
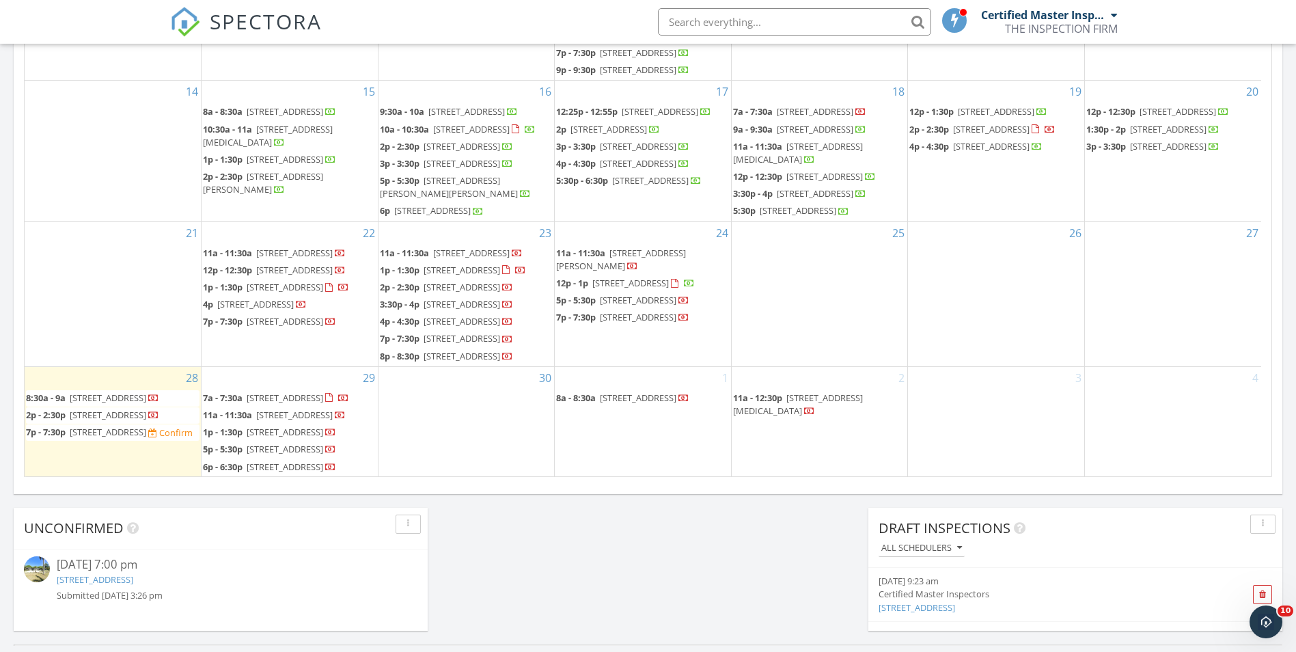
click at [104, 426] on span "7620 SW 150th Terrace, Palmetto Bay 33158" at bounding box center [108, 432] width 77 height 12
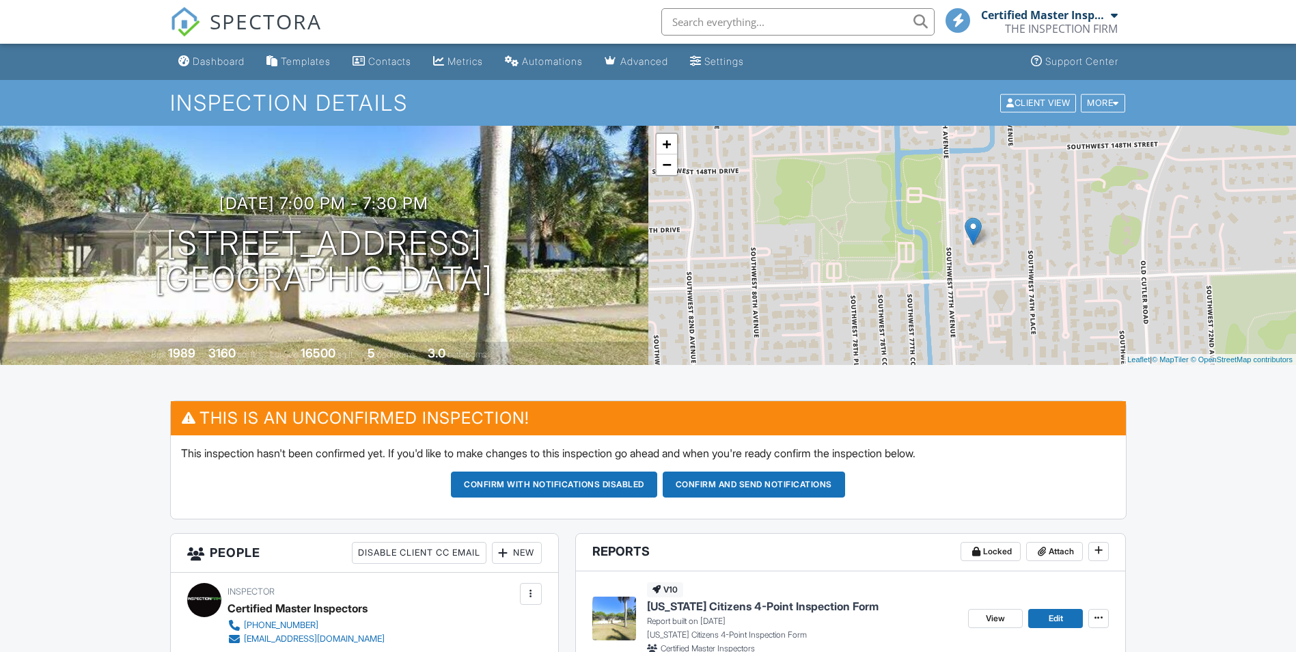
scroll to position [273, 0]
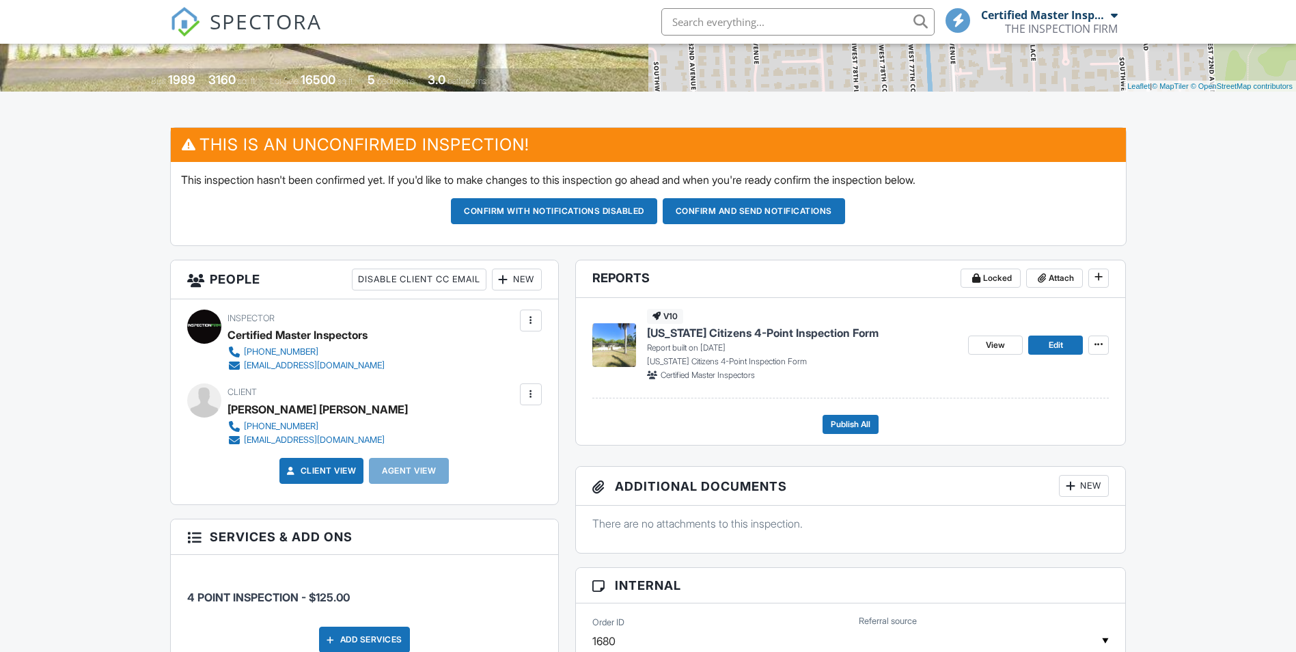
click at [292, 406] on div "[PERSON_NAME] [PERSON_NAME]" at bounding box center [317, 409] width 180 height 20
copy div "[PERSON_NAME] [PERSON_NAME]"
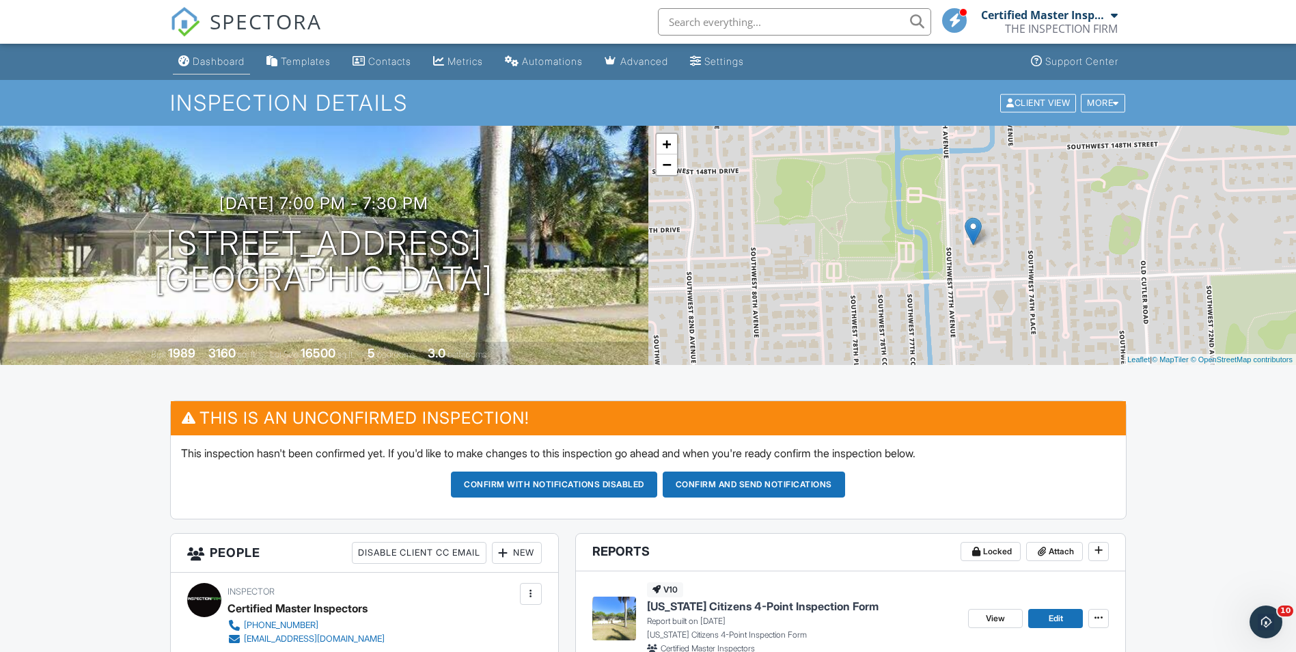
click at [218, 66] on div "Dashboard" at bounding box center [219, 61] width 52 height 12
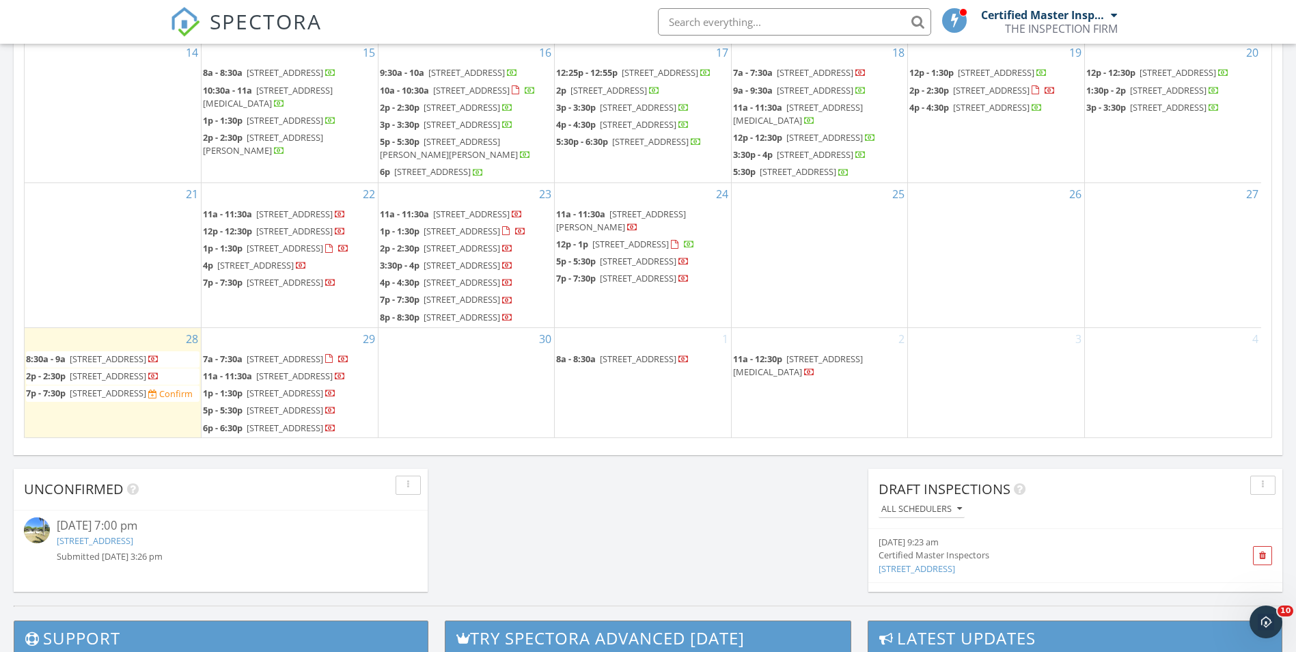
scroll to position [617, 0]
click at [146, 352] on span "[STREET_ADDRESS]" at bounding box center [108, 358] width 77 height 12
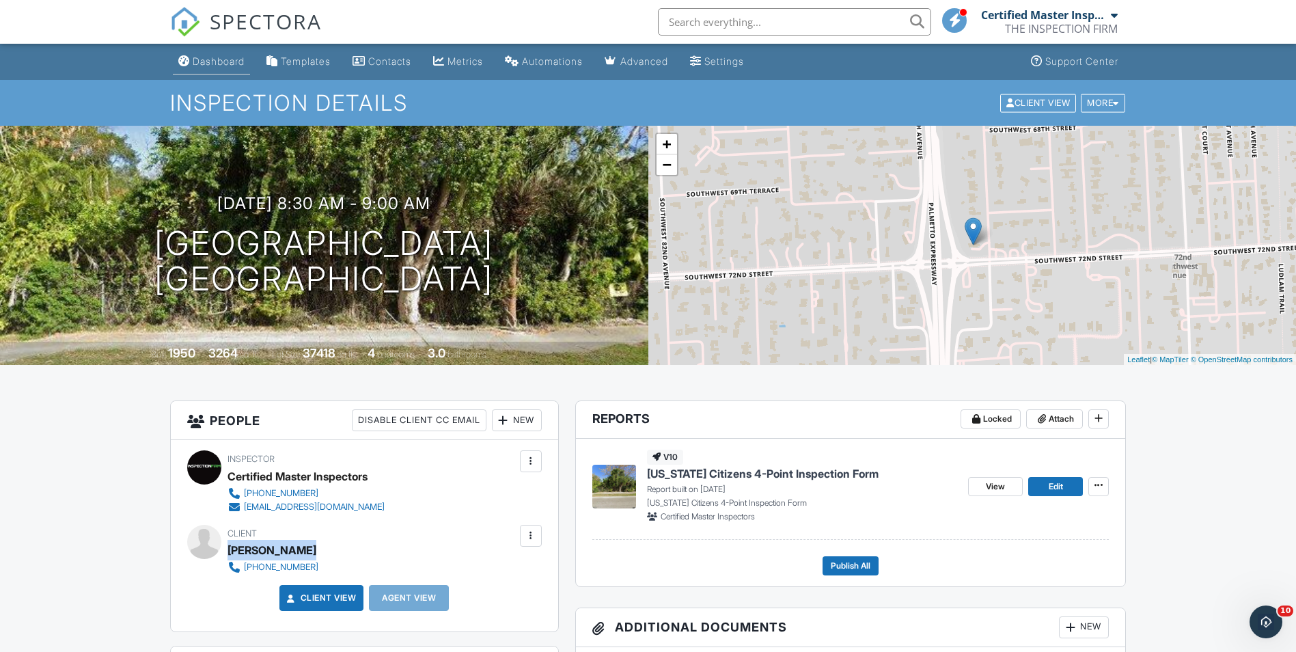
click at [218, 66] on div "Dashboard" at bounding box center [219, 61] width 52 height 12
